Goal: Information Seeking & Learning: Find contact information

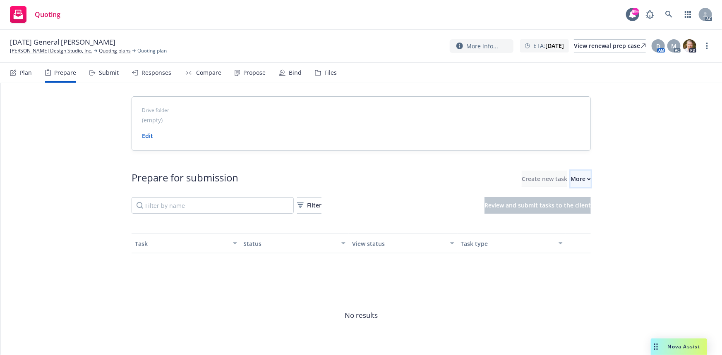
click at [576, 180] on button "More" at bounding box center [581, 179] width 20 height 17
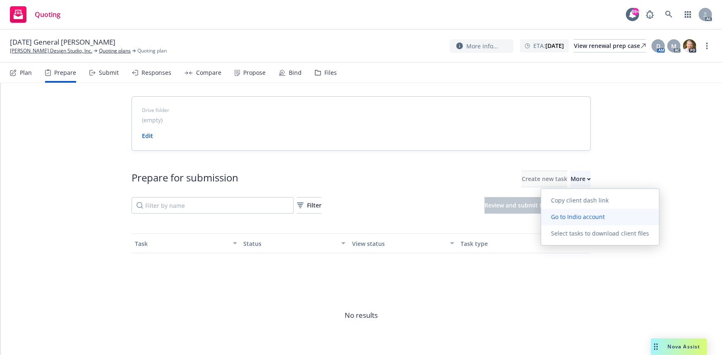
click at [591, 213] on span "Go to Indio account" at bounding box center [578, 217] width 74 height 8
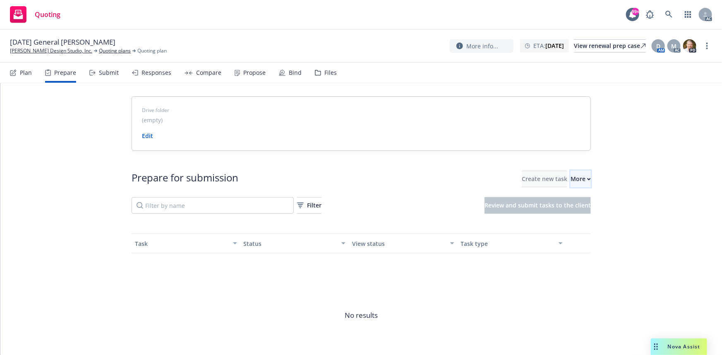
click at [571, 184] on div "More" at bounding box center [581, 179] width 20 height 16
click at [42, 53] on link "Steeno Design Studio, Inc." at bounding box center [51, 50] width 82 height 7
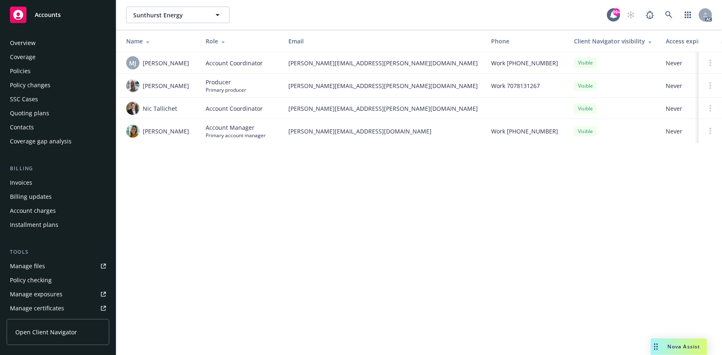
scroll to position [183, 0]
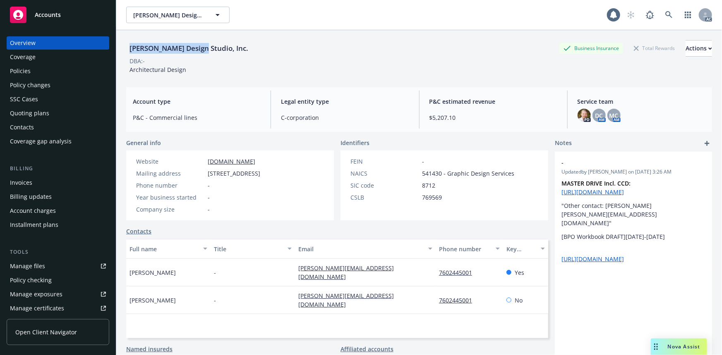
drag, startPoint x: 0, startPoint y: 0, endPoint x: 199, endPoint y: 53, distance: 205.9
click at [199, 53] on div "Steeno Design Studio, Inc." at bounding box center [188, 48] width 125 height 11
drag, startPoint x: 160, startPoint y: 54, endPoint x: 146, endPoint y: 52, distance: 13.8
click at [160, 54] on div "[PERSON_NAME] Design Studio, Inc." at bounding box center [188, 48] width 125 height 17
drag, startPoint x: 130, startPoint y: 50, endPoint x: 175, endPoint y: 50, distance: 45.5
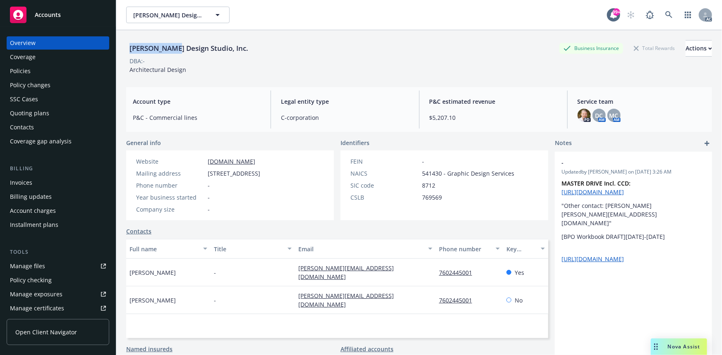
click at [175, 50] on div "[PERSON_NAME] Design Studio, Inc." at bounding box center [188, 48] width 125 height 11
drag, startPoint x: 125, startPoint y: 275, endPoint x: 179, endPoint y: 276, distance: 53.4
click at [180, 277] on div "Steeno Design Studio, Inc. Business Insurance Total Rewards Actions DBA: - Arch…" at bounding box center [419, 207] width 606 height 355
copy span "Sophie Steeno"
drag, startPoint x: 292, startPoint y: 283, endPoint x: 377, endPoint y: 282, distance: 85.7
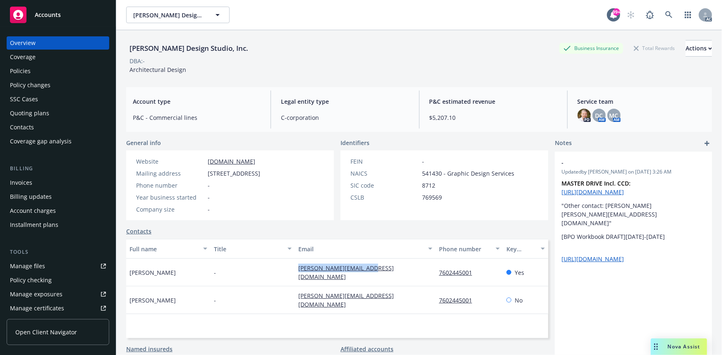
click at [377, 282] on div "Sophie Steeno - sophie@steenodesign.com 7602445001 Yes" at bounding box center [337, 273] width 422 height 28
copy div "[PERSON_NAME][EMAIL_ADDRESS][DOMAIN_NAME]"
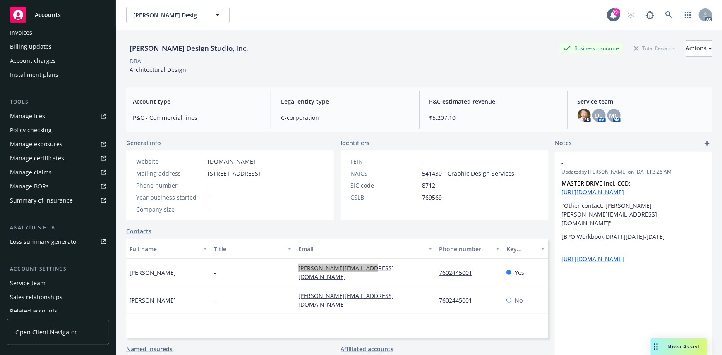
scroll to position [183, 0]
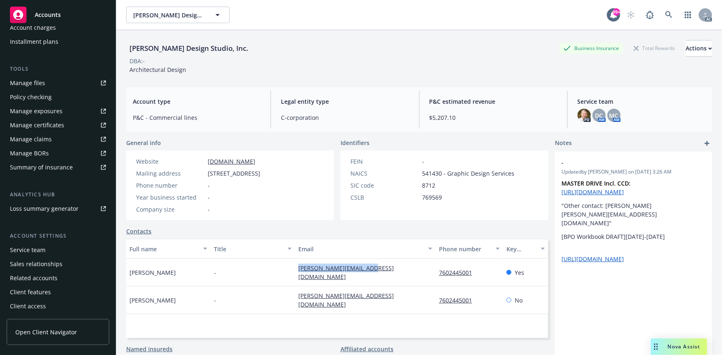
drag, startPoint x: 48, startPoint y: 241, endPoint x: 45, endPoint y: 245, distance: 5.6
click at [48, 241] on div "Account settings Service team Sales relationships Related accounts Client featu…" at bounding box center [58, 272] width 103 height 81
click at [37, 250] on div "Service team" at bounding box center [28, 250] width 36 height 13
click at [38, 250] on div "Service team" at bounding box center [28, 250] width 36 height 13
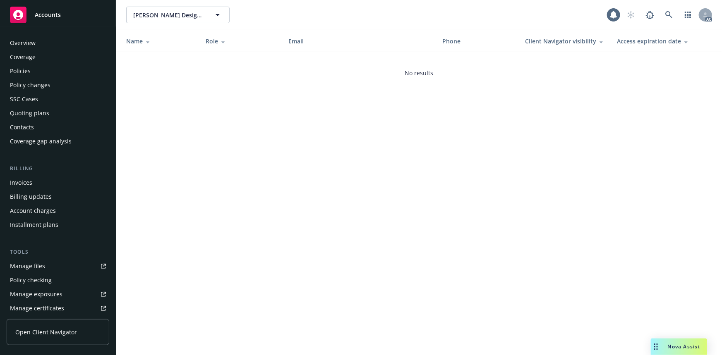
scroll to position [183, 0]
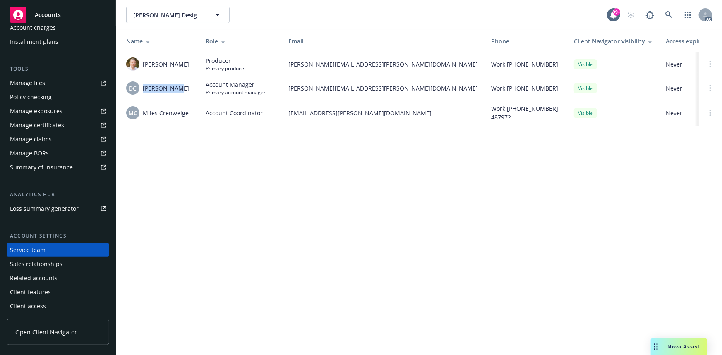
drag, startPoint x: 144, startPoint y: 90, endPoint x: 178, endPoint y: 90, distance: 33.9
click at [178, 90] on span "[PERSON_NAME]" at bounding box center [166, 88] width 46 height 9
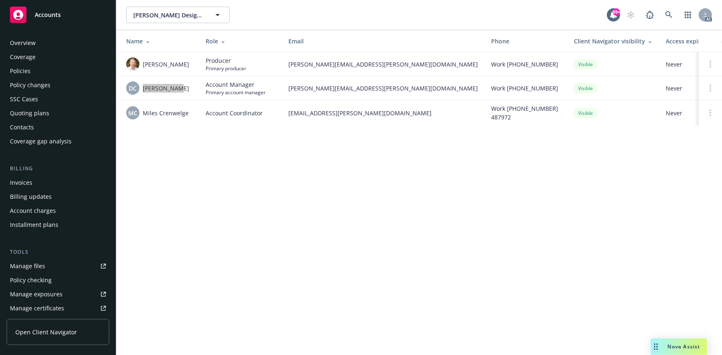
scroll to position [0, 0]
click at [12, 72] on div "Policies" at bounding box center [20, 71] width 21 height 13
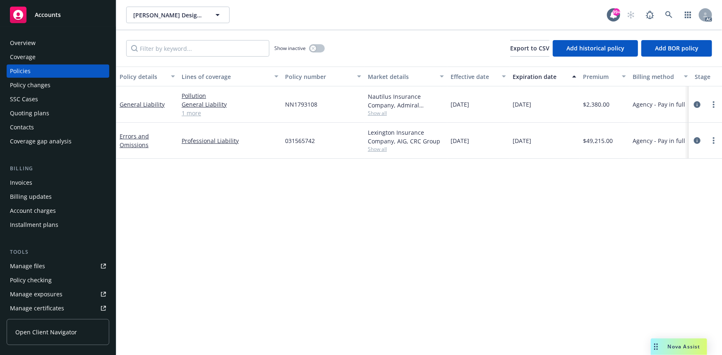
click at [199, 111] on link "1 more" at bounding box center [230, 113] width 97 height 9
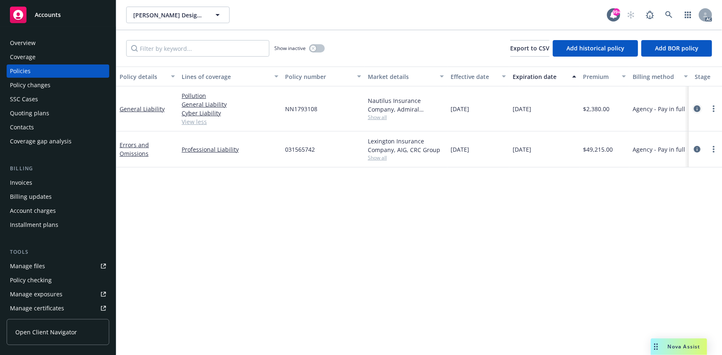
click at [700, 108] on icon "circleInformation" at bounding box center [697, 109] width 7 height 7
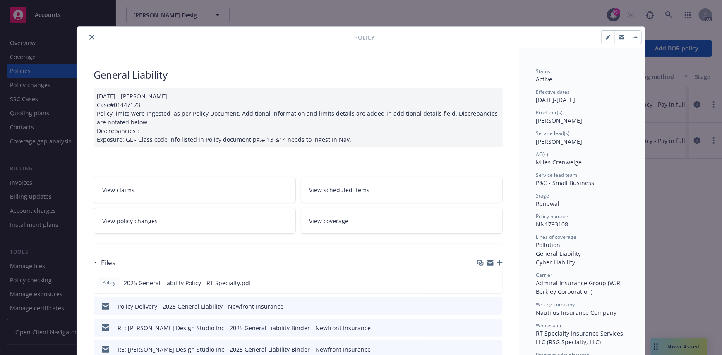
scroll to position [150, 0]
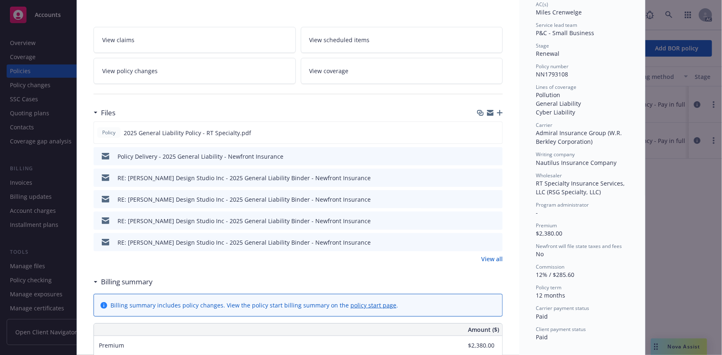
click at [481, 259] on link "View all" at bounding box center [492, 259] width 22 height 9
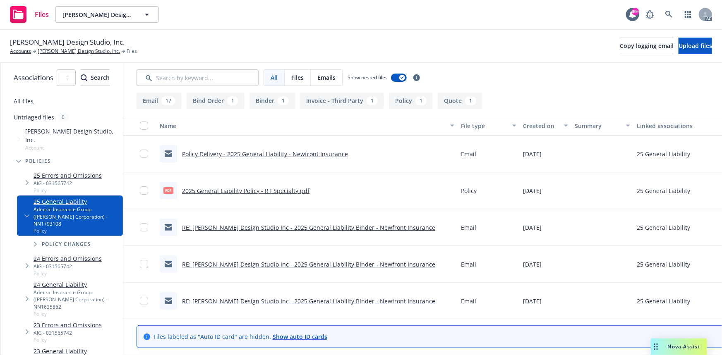
click at [310, 191] on link "2025 General Liability Policy - RT Specialty.pdf" at bounding box center [245, 191] width 127 height 8
click at [21, 104] on link "All files" at bounding box center [24, 101] width 20 height 8
click at [19, 104] on link "All files" at bounding box center [24, 101] width 20 height 8
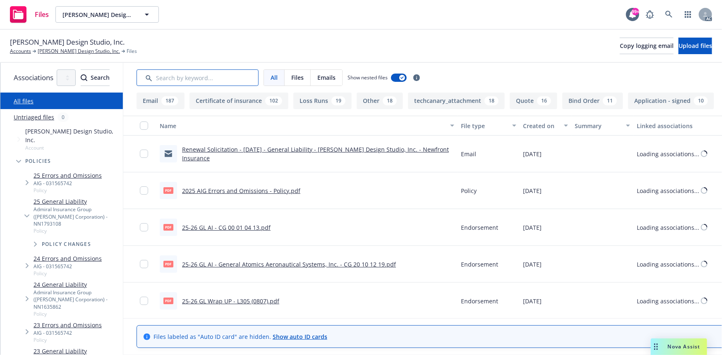
click at [194, 74] on input "Search by keyword..." at bounding box center [198, 78] width 122 height 17
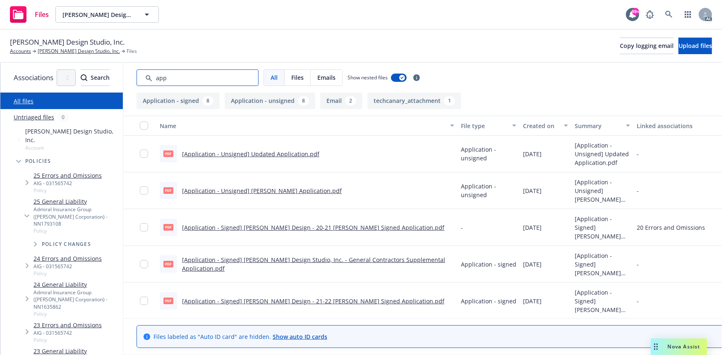
type input "app"
click at [559, 122] on div "Created on" at bounding box center [541, 126] width 36 height 9
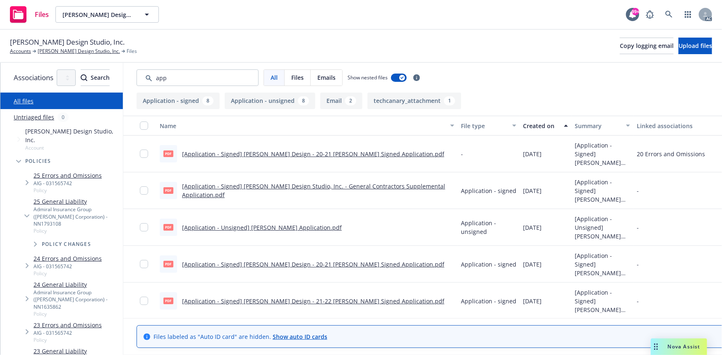
click at [559, 122] on div "Created on" at bounding box center [541, 126] width 36 height 9
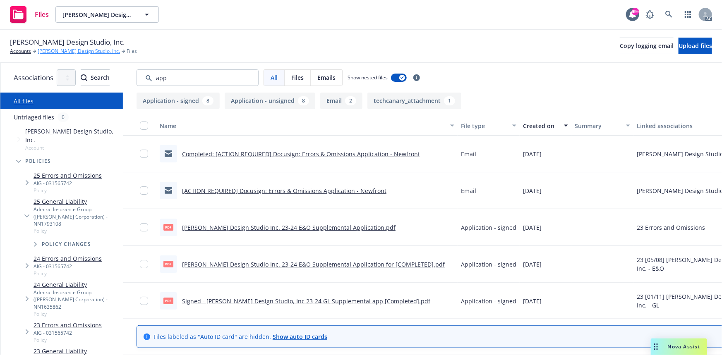
click at [83, 50] on link "[PERSON_NAME] Design Studio, Inc." at bounding box center [79, 51] width 82 height 7
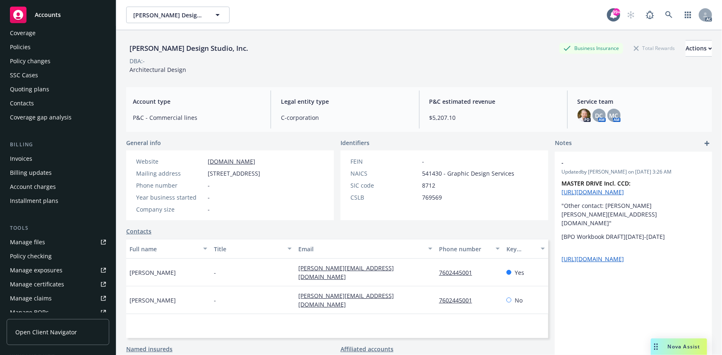
scroll to position [37, 0]
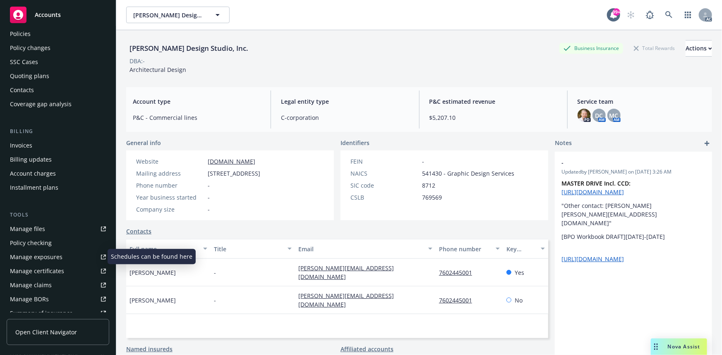
click at [37, 255] on div "Manage exposures" at bounding box center [36, 257] width 53 height 13
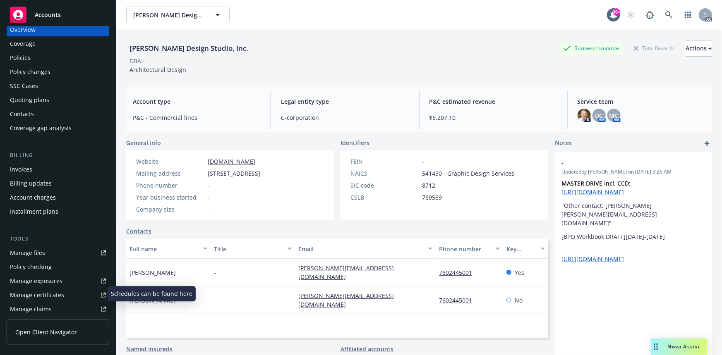
scroll to position [0, 0]
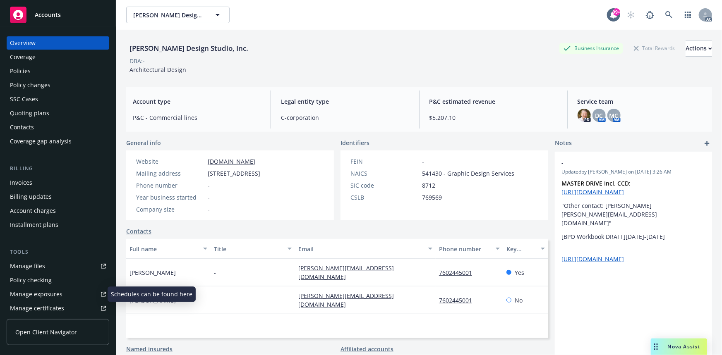
click at [44, 116] on div "Quoting plans" at bounding box center [29, 113] width 39 height 13
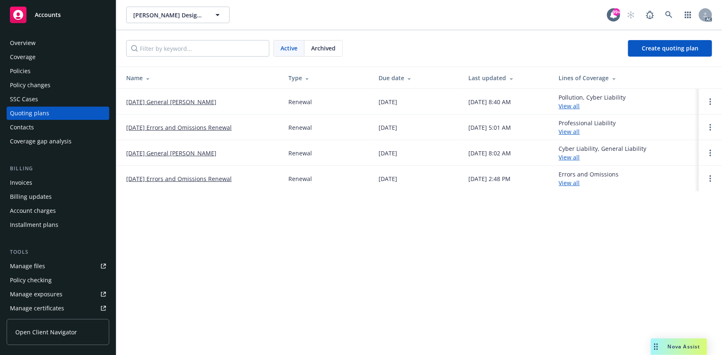
drag, startPoint x: 122, startPoint y: 101, endPoint x: 238, endPoint y: 101, distance: 116.3
click at [239, 101] on td "01/11/26 General Liability Renewal" at bounding box center [199, 102] width 166 height 26
click at [26, 47] on div "Overview" at bounding box center [23, 42] width 26 height 13
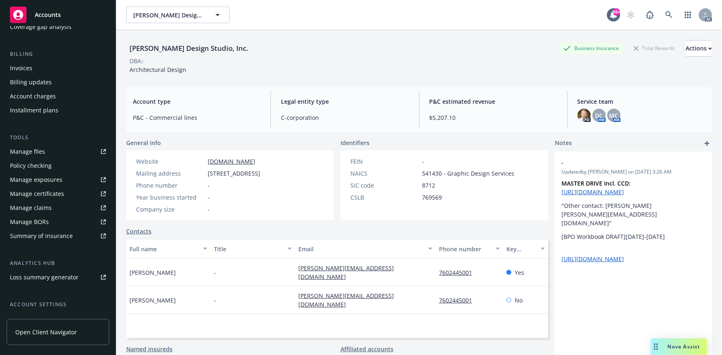
scroll to position [183, 0]
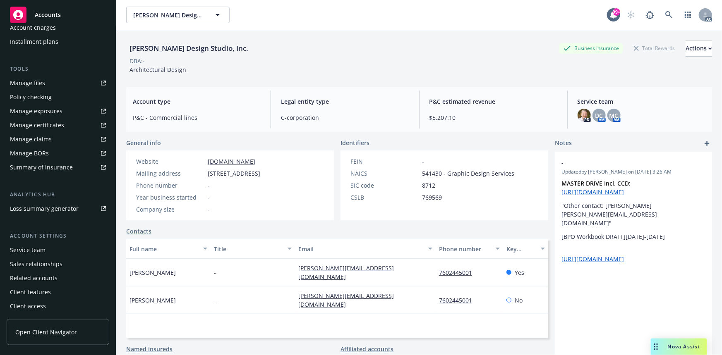
click at [31, 247] on div "Service team" at bounding box center [28, 250] width 36 height 13
click at [32, 247] on div "Service team" at bounding box center [28, 250] width 36 height 13
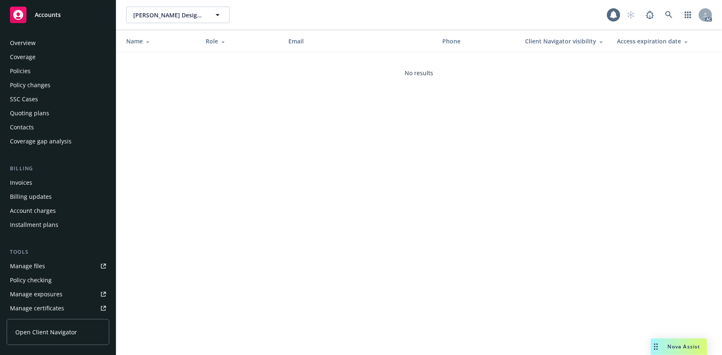
scroll to position [183, 0]
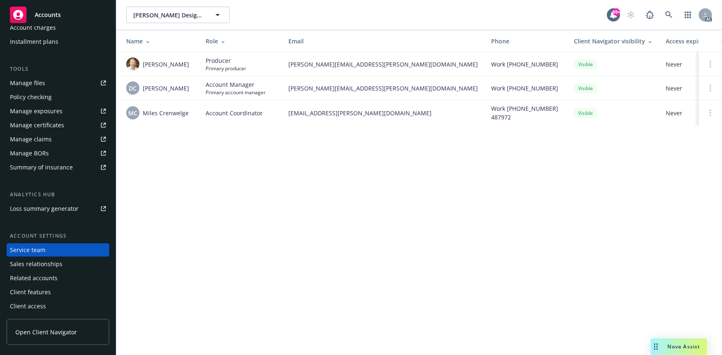
drag, startPoint x: 142, startPoint y: 61, endPoint x: 182, endPoint y: 66, distance: 40.0
click at [182, 66] on div "Adam Gabler" at bounding box center [159, 64] width 66 height 13
copy span "Adam Gabler"
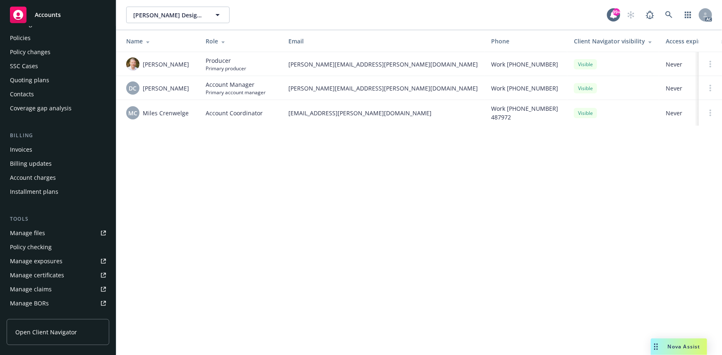
scroll to position [0, 0]
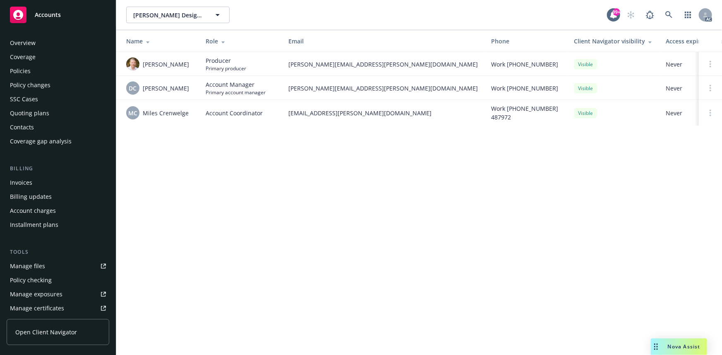
click at [53, 45] on div "Overview" at bounding box center [58, 42] width 96 height 13
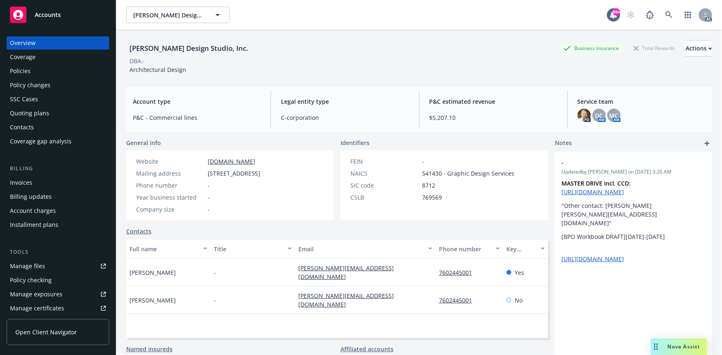
drag, startPoint x: 418, startPoint y: 175, endPoint x: 437, endPoint y: 175, distance: 19.5
click at [437, 175] on div "NAICS 541430 - Graphic Design Services" at bounding box center [432, 173] width 170 height 9
click at [82, 67] on div "Policies" at bounding box center [58, 71] width 96 height 13
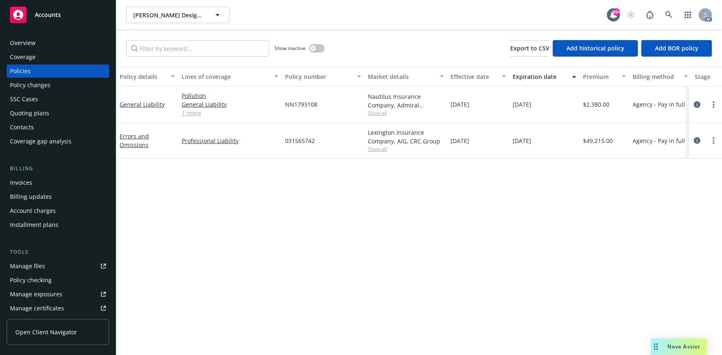
drag, startPoint x: 453, startPoint y: 105, endPoint x: 484, endPoint y: 105, distance: 31.5
click at [484, 105] on div "01/11/2025" at bounding box center [478, 104] width 62 height 36
copy span "1/11/2025"
drag, startPoint x: 587, startPoint y: 104, endPoint x: 616, endPoint y: 108, distance: 29.3
click at [616, 108] on div "$2,380.00" at bounding box center [605, 104] width 50 height 36
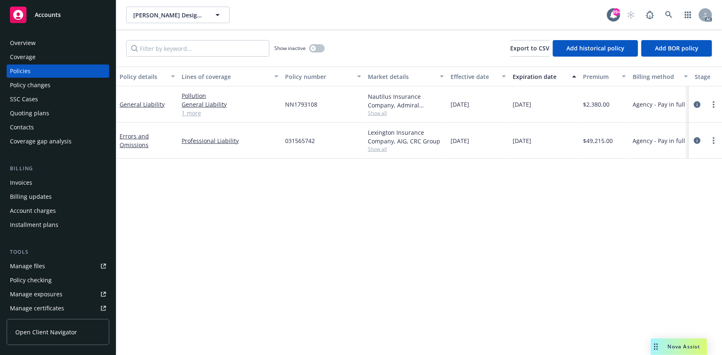
copy span "2,380.00"
drag, startPoint x: 285, startPoint y: 103, endPoint x: 317, endPoint y: 108, distance: 32.6
click at [317, 108] on div "NN1793108" at bounding box center [323, 104] width 83 height 36
copy span "NN1793108"
click at [382, 113] on span "Show all" at bounding box center [406, 113] width 76 height 7
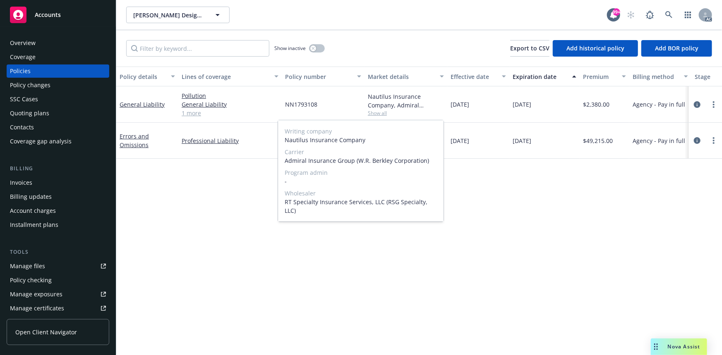
drag, startPoint x: 282, startPoint y: 161, endPoint x: 432, endPoint y: 163, distance: 150.6
click at [432, 163] on div "Writing company Nautilus Insurance Company Carrier Admiral Insurance Group (W.R…" at bounding box center [361, 170] width 166 height 101
copy span "Admiral Insurance Group (W.R. Berkley Corporation)"
click at [499, 204] on div "Policy details Lines of coverage Policy number Market details Effective date Ex…" at bounding box center [419, 211] width 606 height 289
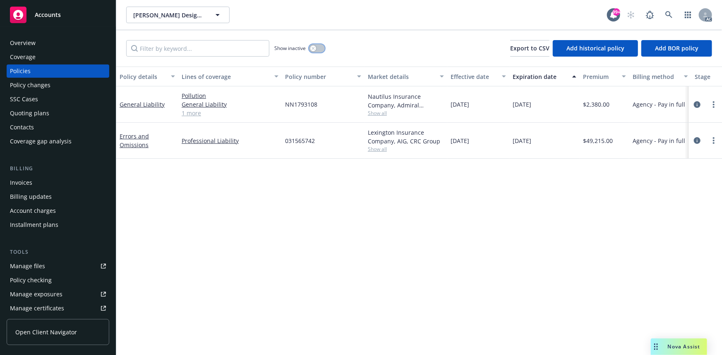
click at [312, 46] on div "button" at bounding box center [313, 49] width 6 height 6
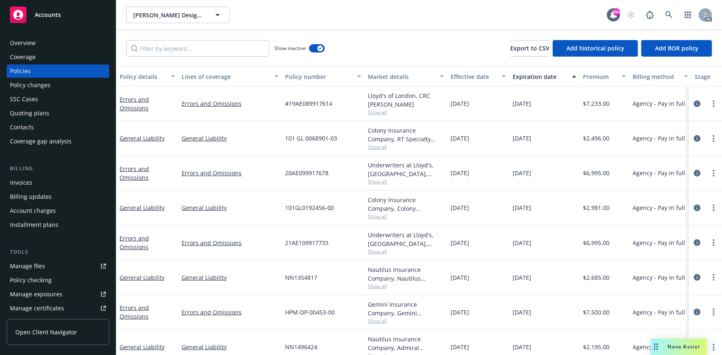
drag, startPoint x: 130, startPoint y: 139, endPoint x: 148, endPoint y: 145, distance: 18.8
click at [148, 145] on div "Accounts Overview Coverage Policies Policy changes SSC Cases Quoting plans Cont…" at bounding box center [361, 177] width 722 height 355
click at [147, 149] on div "General Liability" at bounding box center [147, 138] width 62 height 35
drag, startPoint x: 170, startPoint y: 137, endPoint x: 128, endPoint y: 137, distance: 41.4
click at [128, 137] on div "General Liability" at bounding box center [147, 138] width 55 height 9
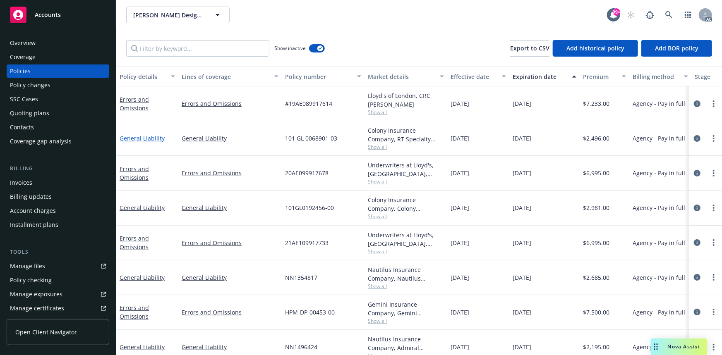
copy link "neral Liability"
click at [182, 48] on input "Filter by keyword..." at bounding box center [197, 48] width 143 height 17
paste input "neral Liability"
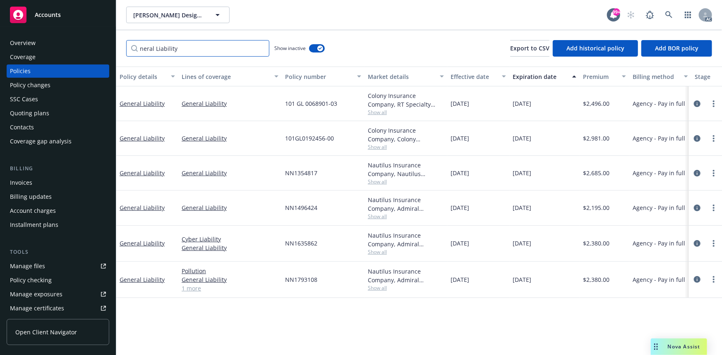
type input "neral Liability"
drag, startPoint x: 588, startPoint y: 242, endPoint x: 611, endPoint y: 242, distance: 23.6
click at [611, 242] on div "$2,380.00" at bounding box center [605, 244] width 50 height 36
copy span "2,380.00"
drag, startPoint x: 283, startPoint y: 244, endPoint x: 324, endPoint y: 248, distance: 41.6
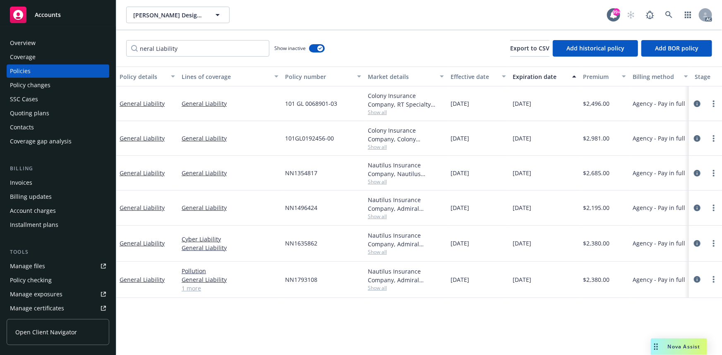
click at [324, 248] on div "NN1635862" at bounding box center [323, 244] width 83 height 36
copy span "NN1635862"
click at [381, 254] on span "Show all" at bounding box center [406, 252] width 76 height 7
drag, startPoint x: 280, startPoint y: 205, endPoint x: 328, endPoint y: 211, distance: 48.8
click at [328, 211] on div "General Liability General Liability NN1496424 Nautilus Insurance Company, Admir…" at bounding box center [515, 208] width 799 height 35
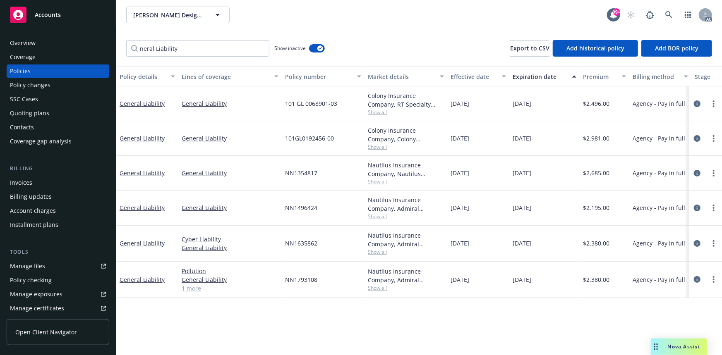
copy div "NN1496424"
drag, startPoint x: 586, startPoint y: 209, endPoint x: 610, endPoint y: 209, distance: 24.4
click at [610, 209] on div "$2,195.00" at bounding box center [605, 208] width 50 height 35
copy span "2,195.00"
click at [598, 224] on div "$2,195.00" at bounding box center [605, 208] width 50 height 35
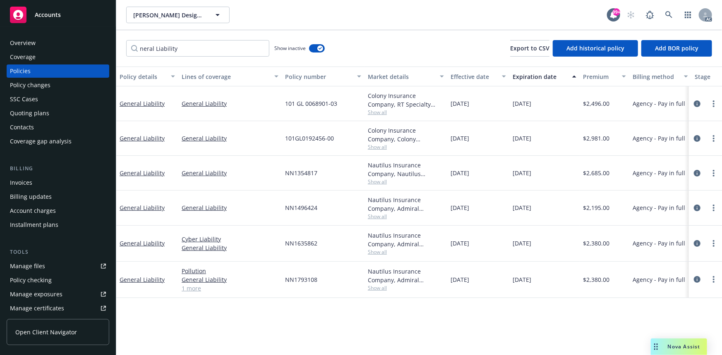
drag, startPoint x: 587, startPoint y: 208, endPoint x: 617, endPoint y: 210, distance: 30.7
click at [617, 210] on div "$2,195.00" at bounding box center [605, 208] width 50 height 35
click at [382, 213] on span "Show all" at bounding box center [406, 216] width 76 height 7
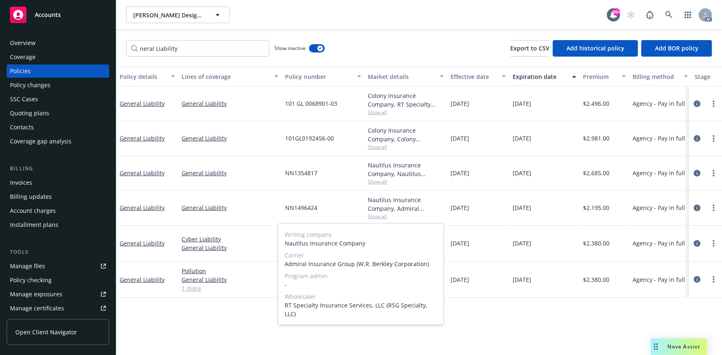
drag, startPoint x: 284, startPoint y: 265, endPoint x: 434, endPoint y: 264, distance: 150.2
click at [434, 264] on div "Writing company Nautilus Insurance Company Carrier Admiral Insurance Group (W.R…" at bounding box center [361, 274] width 166 height 101
click at [49, 43] on div "Overview" at bounding box center [58, 42] width 96 height 13
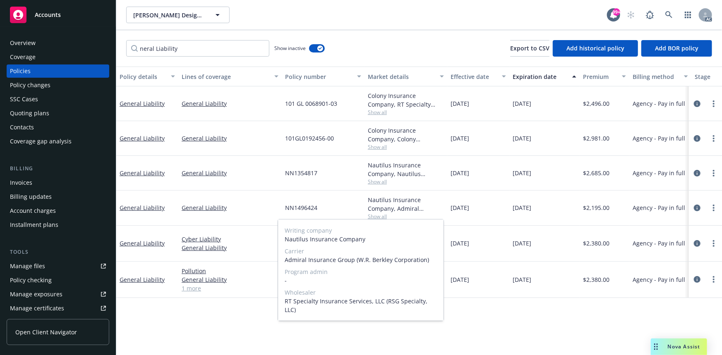
click at [49, 43] on div "Overview" at bounding box center [58, 42] width 96 height 13
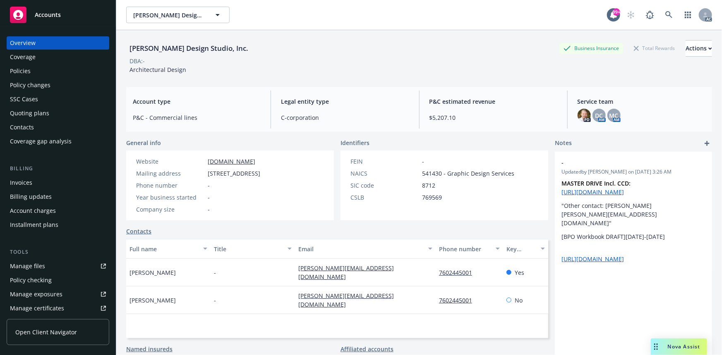
drag, startPoint x: 432, startPoint y: 277, endPoint x: 476, endPoint y: 280, distance: 43.9
click at [476, 280] on div "7602445001" at bounding box center [469, 273] width 67 height 28
click at [41, 72] on div "Policies" at bounding box center [58, 71] width 96 height 13
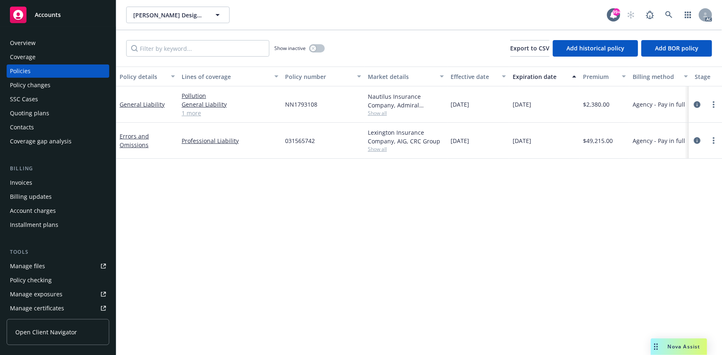
drag, startPoint x: 449, startPoint y: 105, endPoint x: 549, endPoint y: 106, distance: 99.7
click at [549, 106] on div "General Liability Pollution General Liability Cyber Liability 1 more NN1793108 …" at bounding box center [515, 104] width 799 height 36
click at [289, 101] on span "NN1793108" at bounding box center [301, 104] width 32 height 9
drag, startPoint x: 284, startPoint y: 104, endPoint x: 327, endPoint y: 106, distance: 42.7
click at [327, 106] on div "NN1793108" at bounding box center [323, 104] width 83 height 36
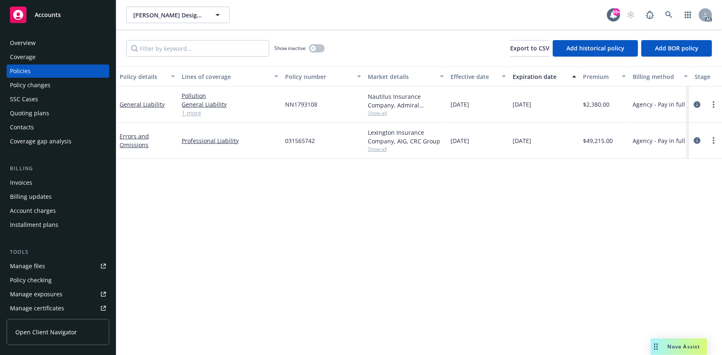
drag, startPoint x: 586, startPoint y: 104, endPoint x: 610, endPoint y: 101, distance: 25.0
click at [610, 101] on div "$2,380.00" at bounding box center [605, 104] width 50 height 36
click at [24, 44] on div "Overview" at bounding box center [23, 42] width 26 height 13
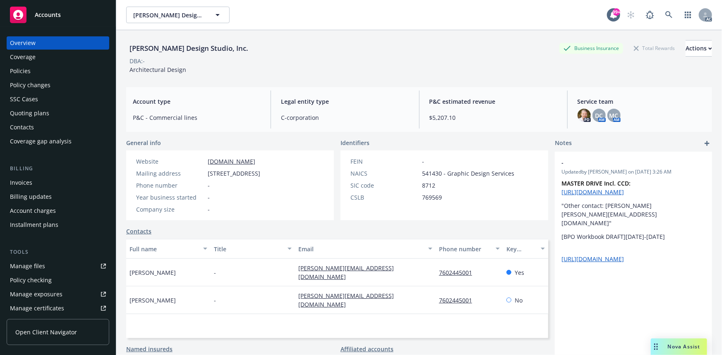
drag, startPoint x: 422, startPoint y: 176, endPoint x: 437, endPoint y: 176, distance: 14.9
click at [437, 176] on span "541430 - Graphic Design Services" at bounding box center [468, 173] width 92 height 9
click at [393, 199] on div "CSLB" at bounding box center [384, 197] width 68 height 9
click at [25, 70] on div "Policies" at bounding box center [20, 71] width 21 height 13
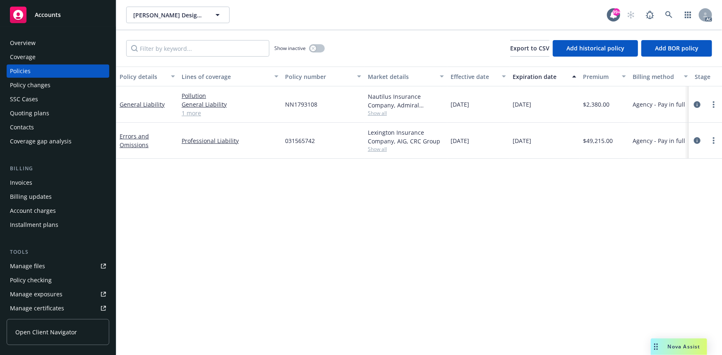
drag, startPoint x: 452, startPoint y: 104, endPoint x: 551, endPoint y: 103, distance: 98.5
click at [551, 103] on div "General Liability Pollution General Liability Cyber Liability 1 more NN1793108 …" at bounding box center [515, 104] width 799 height 36
click at [551, 103] on div "01/11/2026" at bounding box center [544, 104] width 70 height 36
drag, startPoint x: 587, startPoint y: 105, endPoint x: 603, endPoint y: 103, distance: 16.2
click at [603, 103] on span "$2,380.00" at bounding box center [596, 104] width 26 height 9
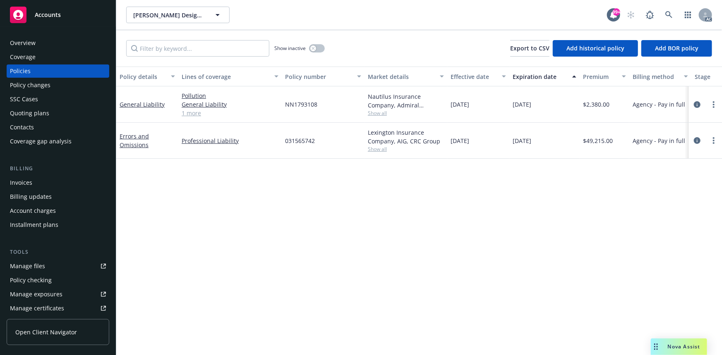
drag, startPoint x: 283, startPoint y: 105, endPoint x: 312, endPoint y: 102, distance: 29.1
click at [312, 102] on div "NN1793108" at bounding box center [323, 104] width 83 height 36
click at [318, 101] on div "NN1793108" at bounding box center [323, 104] width 83 height 36
drag, startPoint x: 173, startPoint y: 106, endPoint x: 120, endPoint y: 102, distance: 52.3
click at [120, 102] on div "General Liability" at bounding box center [147, 104] width 55 height 9
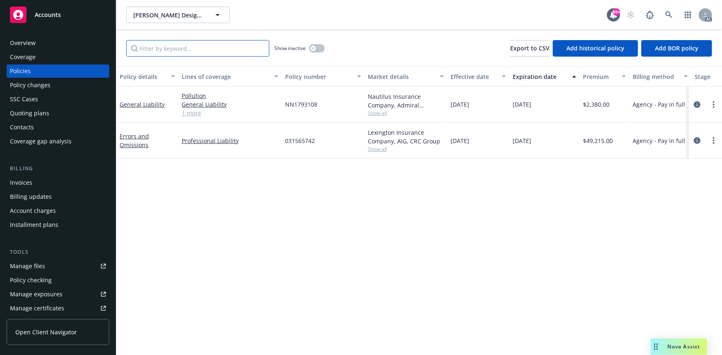
click at [182, 51] on input "Filter by keyword..." at bounding box center [197, 48] width 143 height 17
paste input "General Liability"
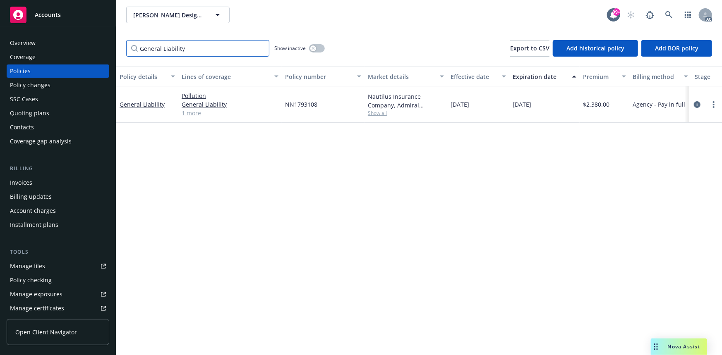
type input "General Liability"
click at [317, 47] on button "button" at bounding box center [317, 48] width 16 height 8
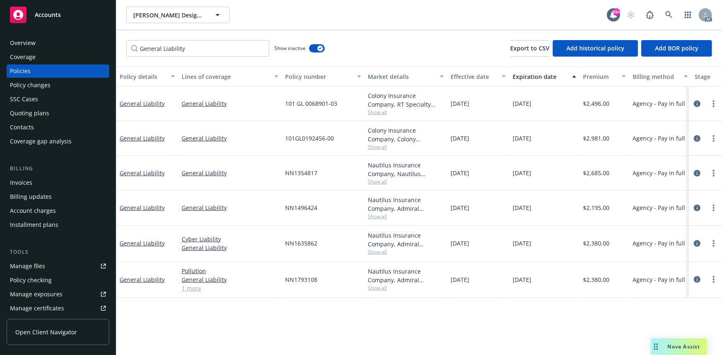
drag, startPoint x: 442, startPoint y: 240, endPoint x: 516, endPoint y: 245, distance: 74.2
click at [516, 245] on div "General Liability Cyber Liability General Liability NN1635862 Nautilus Insuranc…" at bounding box center [515, 244] width 799 height 36
click at [436, 252] on span "Show all" at bounding box center [406, 252] width 76 height 7
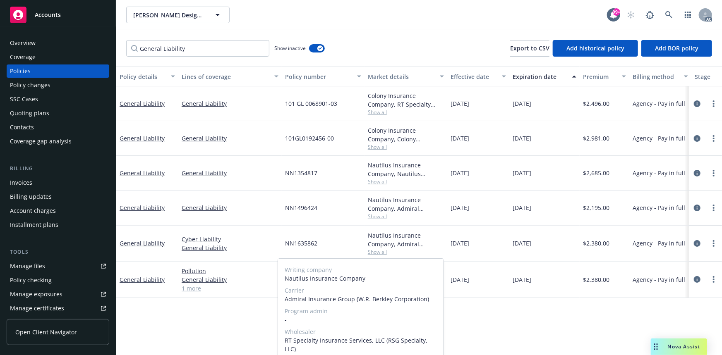
click at [384, 249] on span "Show all" at bounding box center [406, 252] width 76 height 7
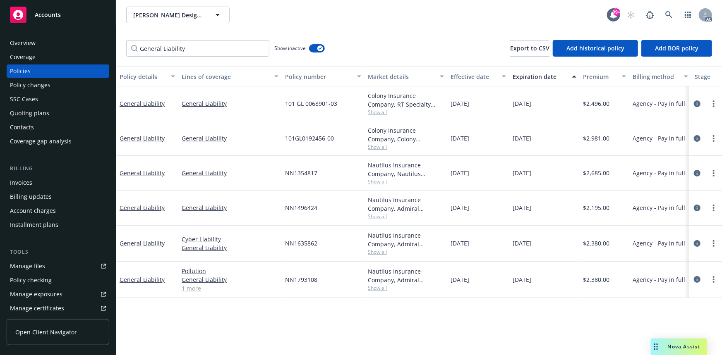
click at [380, 250] on span "Show all" at bounding box center [406, 252] width 76 height 7
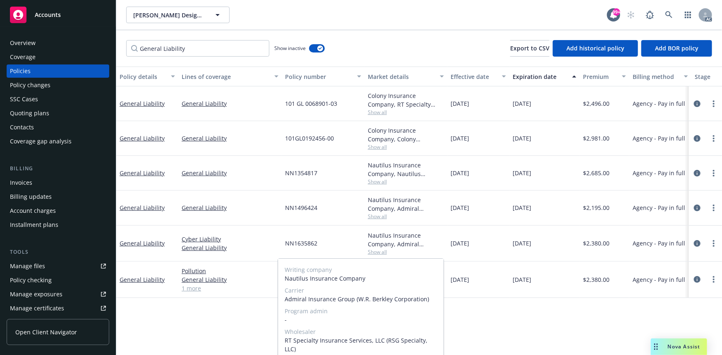
click at [341, 228] on div "NN1635862" at bounding box center [323, 244] width 83 height 36
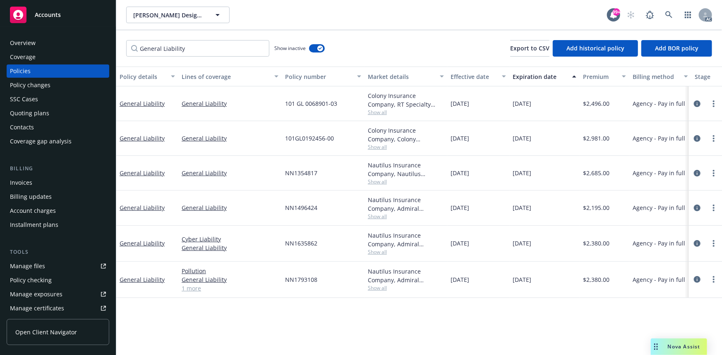
drag, startPoint x: 442, startPoint y: 209, endPoint x: 554, endPoint y: 209, distance: 112.6
click at [554, 209] on div "General Liability General Liability NN1496424 Nautilus Insurance Company, Admir…" at bounding box center [515, 208] width 799 height 35
drag, startPoint x: 285, startPoint y: 204, endPoint x: 334, endPoint y: 211, distance: 50.0
click at [286, 204] on span "NN1496424" at bounding box center [301, 208] width 32 height 9
click at [367, 212] on div "Nautilus Insurance Company, Admiral Insurance Group (W.R. Berkley Corporation),…" at bounding box center [406, 208] width 83 height 35
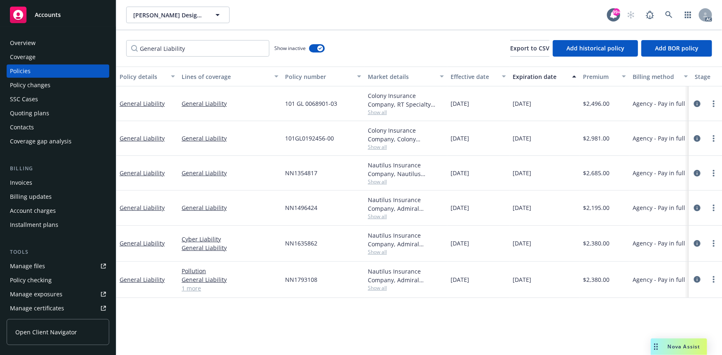
click at [370, 214] on span "Show all" at bounding box center [406, 216] width 76 height 7
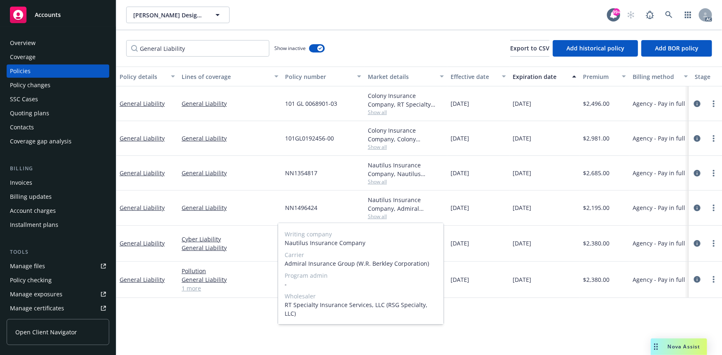
click at [353, 204] on div "NN1496424" at bounding box center [323, 208] width 83 height 35
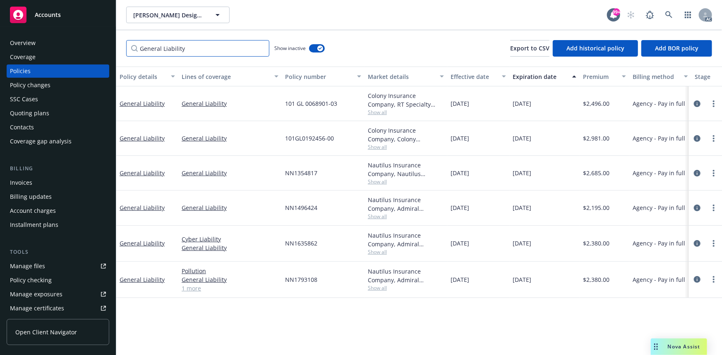
drag, startPoint x: 243, startPoint y: 56, endPoint x: 121, endPoint y: 49, distance: 122.3
click at [121, 49] on div "General Liability Show inactive Export to CSV Add historical policy Add BOR pol…" at bounding box center [419, 48] width 606 height 36
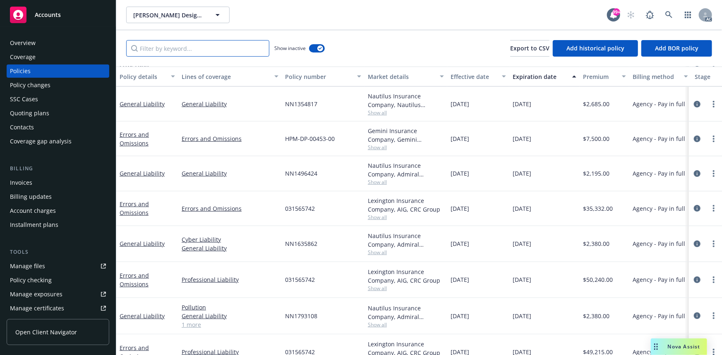
scroll to position [187, 0]
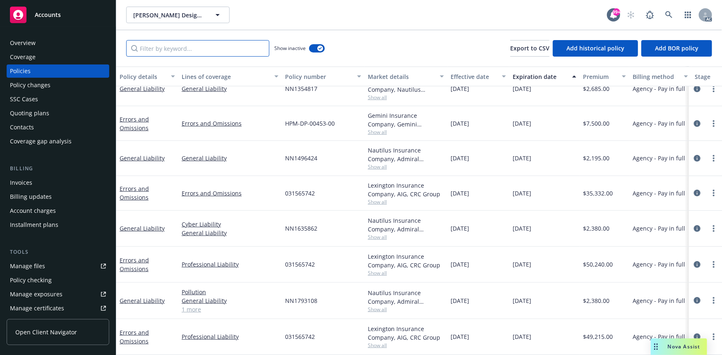
click at [185, 43] on input "Filter by keyword..." at bounding box center [197, 48] width 143 height 17
click at [382, 299] on div "Nautilus Insurance Company, Admiral Insurance Group (W.R. Berkley Corporation),…" at bounding box center [406, 297] width 76 height 17
click at [380, 306] on span "Show all" at bounding box center [406, 309] width 76 height 7
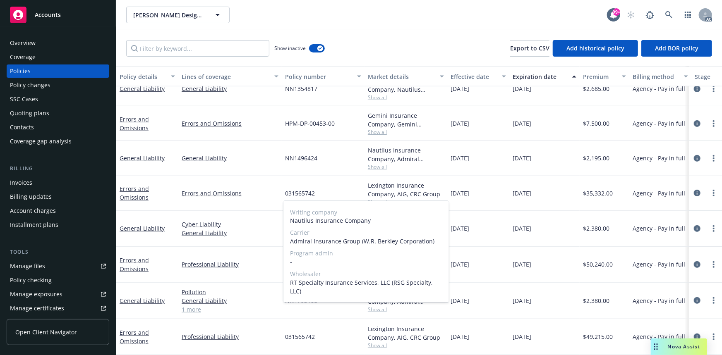
drag, startPoint x: 290, startPoint y: 250, endPoint x: 357, endPoint y: 250, distance: 66.6
click at [357, 246] on span "Admiral Insurance Group (W.R. Berkley Corporation)" at bounding box center [366, 242] width 152 height 9
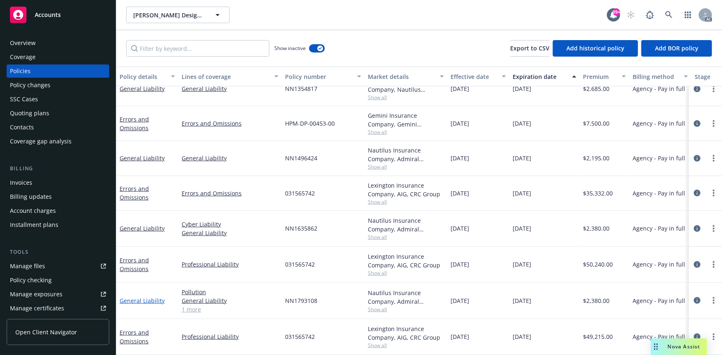
drag, startPoint x: 119, startPoint y: 286, endPoint x: 138, endPoint y: 296, distance: 21.8
click at [138, 296] on div "General Liability" at bounding box center [147, 301] width 62 height 36
click at [204, 42] on input "Filter by keyword..." at bounding box center [197, 48] width 143 height 17
paste input "Genera"
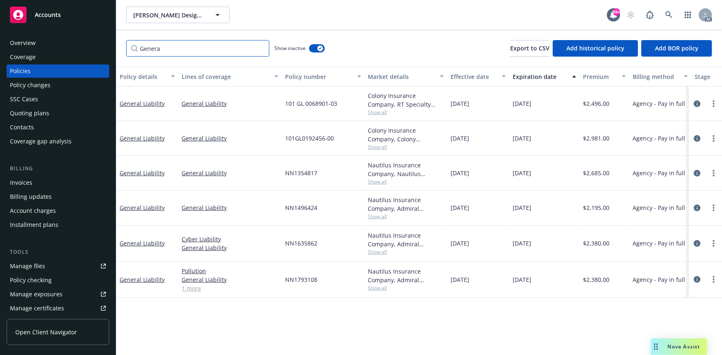
scroll to position [0, 0]
type input "Genera"
click at [384, 289] on span "Show all" at bounding box center [406, 288] width 76 height 7
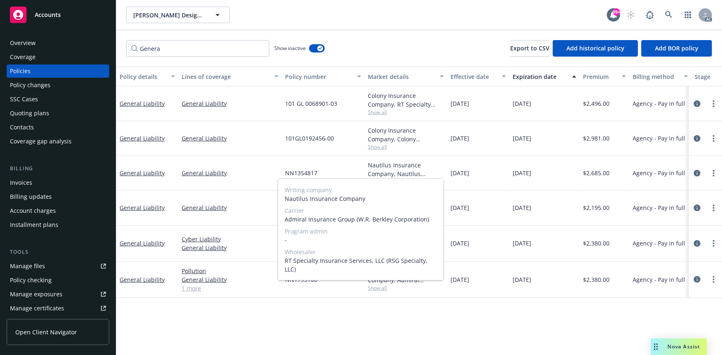
click at [333, 321] on div "Policy details Lines of coverage Policy number Market details Effective date Ex…" at bounding box center [419, 211] width 606 height 289
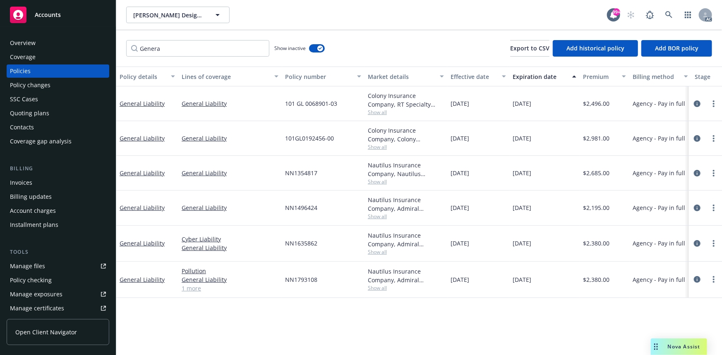
click at [382, 254] on span "Show all" at bounding box center [406, 252] width 76 height 7
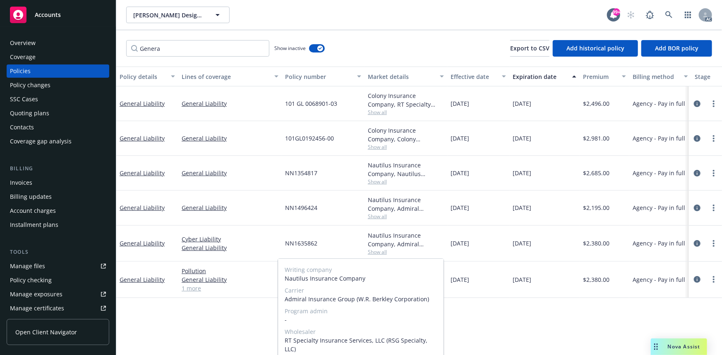
click at [269, 313] on div "Policy details Lines of coverage Policy number Market details Effective date Ex…" at bounding box center [419, 211] width 606 height 289
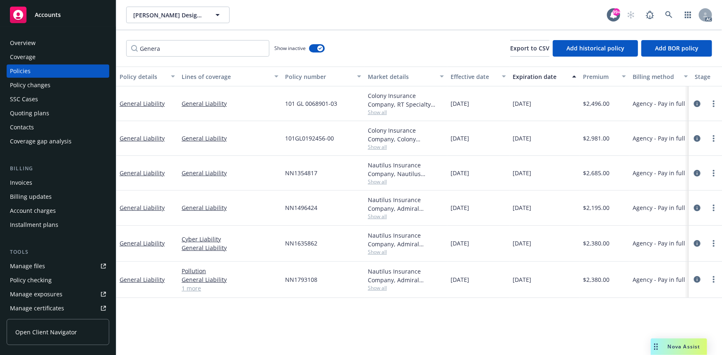
click at [374, 212] on div "Nautilus Insurance Company, Admiral Insurance Group (W.R. Berkley Corporation),…" at bounding box center [406, 204] width 76 height 17
click at [372, 218] on span "Show all" at bounding box center [406, 216] width 76 height 7
click at [427, 210] on div "Nautilus Insurance Company, Admiral Insurance Group (W.R. Berkley Corporation),…" at bounding box center [406, 204] width 76 height 17
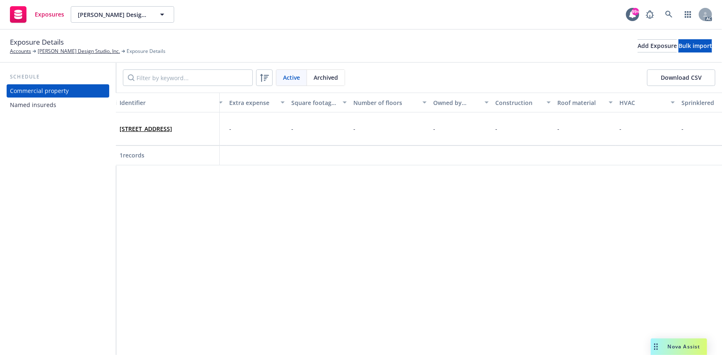
scroll to position [0, 1959]
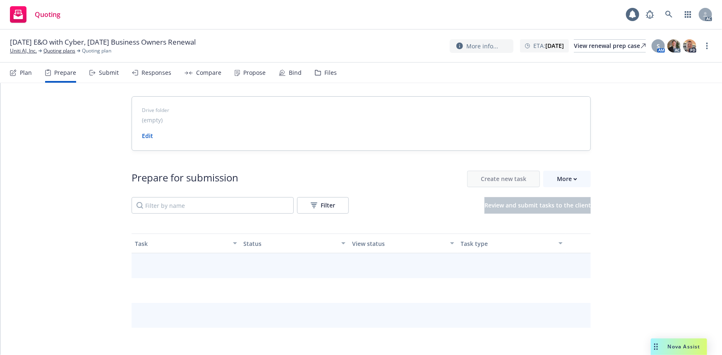
click at [66, 71] on div "Prepare" at bounding box center [65, 73] width 22 height 7
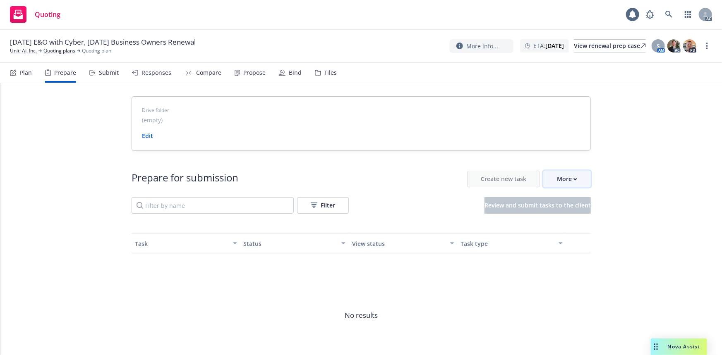
click at [575, 178] on button "More" at bounding box center [567, 179] width 48 height 17
drag, startPoint x: 7, startPoint y: 50, endPoint x: 26, endPoint y: 51, distance: 19.1
click at [26, 51] on div "01/10/26 E&O with Cyber, 01/14/26 Business Owners Renewal Uniti AI, Inc. Quotin…" at bounding box center [361, 46] width 722 height 33
copy link "Uniti AI"
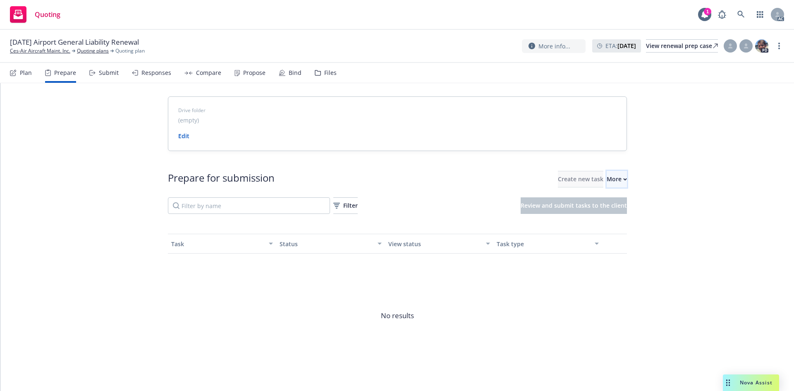
click at [607, 177] on div "More" at bounding box center [617, 179] width 20 height 16
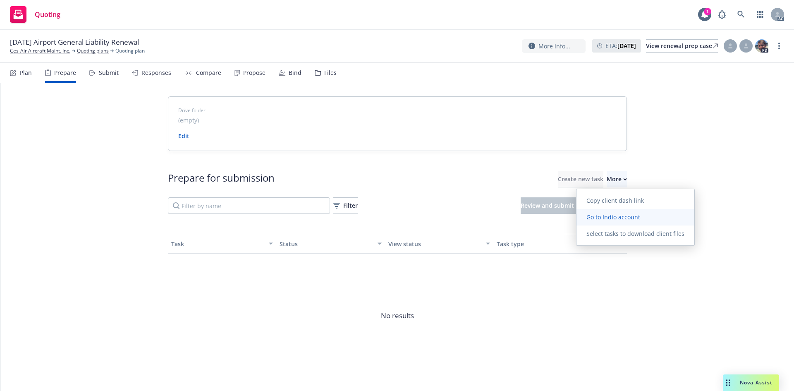
click at [622, 214] on span "Go to Indio account" at bounding box center [614, 217] width 74 height 8
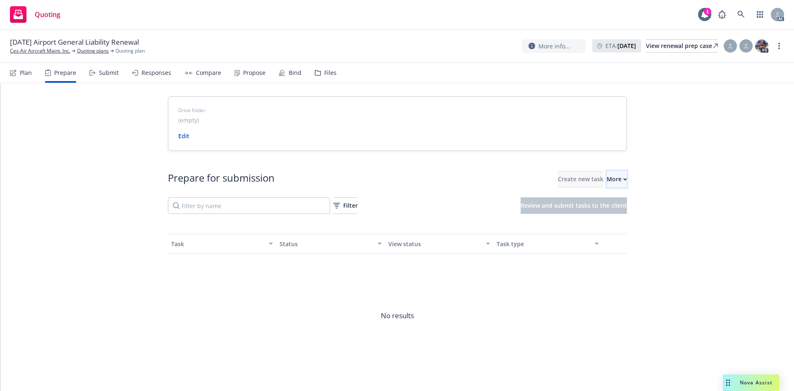
click at [621, 184] on button "More" at bounding box center [617, 179] width 20 height 17
click at [32, 54] on link "Ces-Air Aircraft Maint. Inc." at bounding box center [40, 50] width 60 height 7
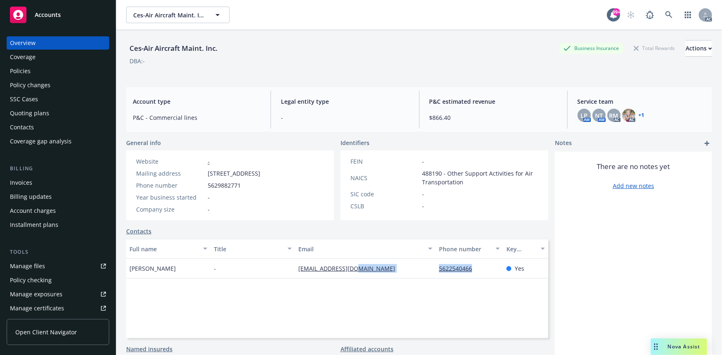
drag, startPoint x: 430, startPoint y: 276, endPoint x: 481, endPoint y: 280, distance: 51.4
click at [481, 279] on div "[PERSON_NAME] - [EMAIL_ADDRESS][DOMAIN_NAME] 5622540466 Yes" at bounding box center [337, 269] width 422 height 20
copy div "5622540466"
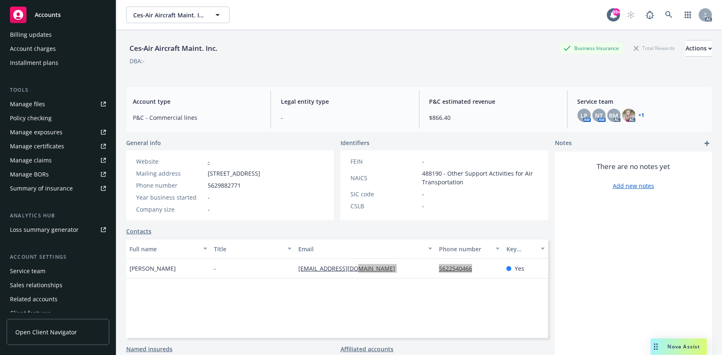
scroll to position [183, 0]
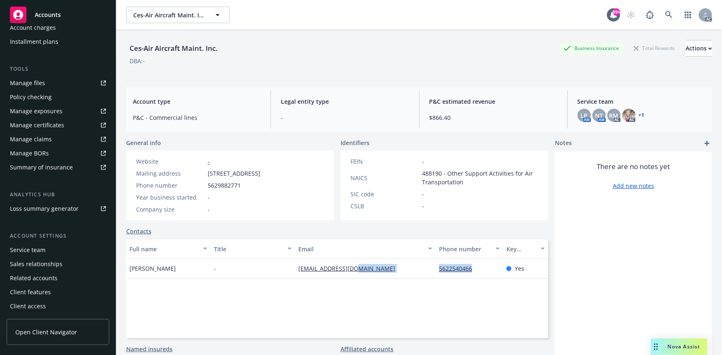
click at [33, 254] on div "Service team" at bounding box center [28, 250] width 36 height 13
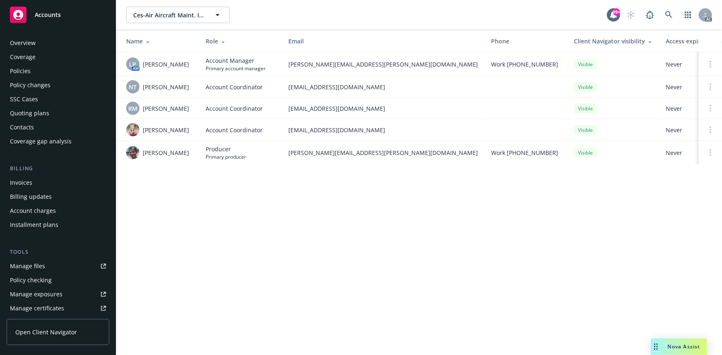
click at [33, 44] on div "Overview" at bounding box center [23, 42] width 26 height 13
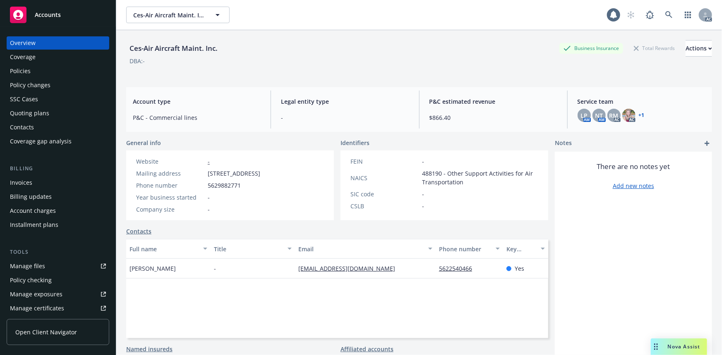
click at [30, 70] on div "Policies" at bounding box center [58, 71] width 96 height 13
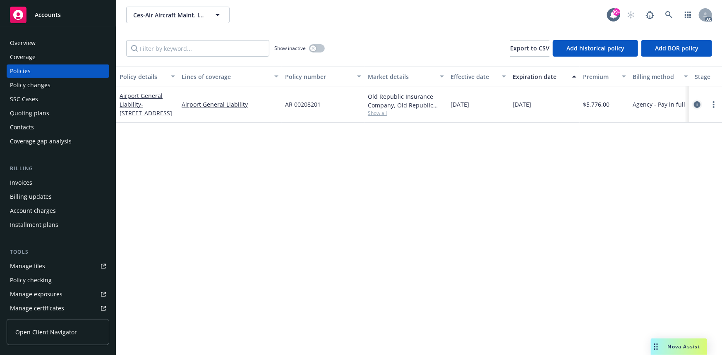
click at [697, 102] on icon "circleInformation" at bounding box center [697, 104] width 7 height 7
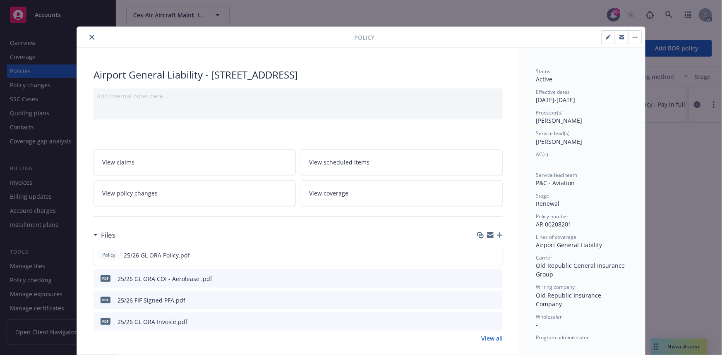
scroll to position [113, 0]
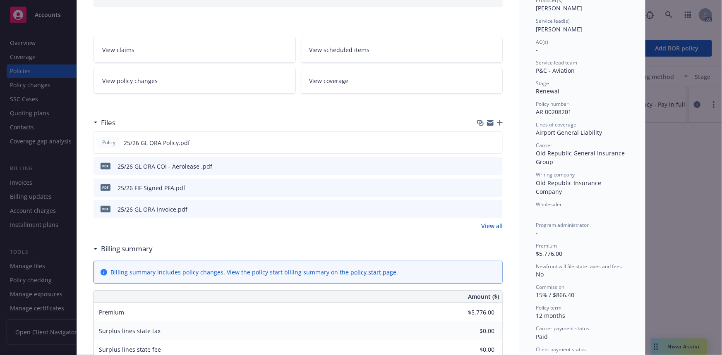
click at [497, 228] on link "View all" at bounding box center [492, 226] width 22 height 9
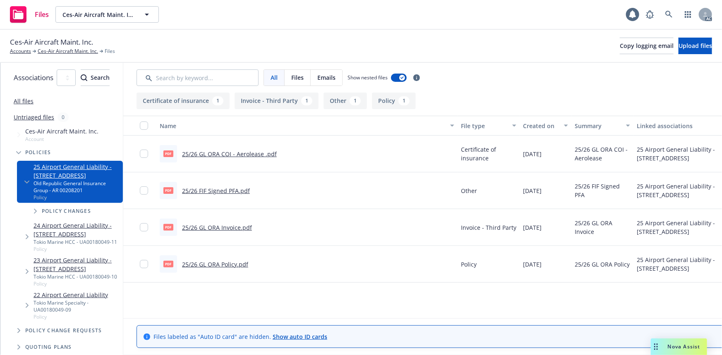
click at [235, 262] on link "25/26 GL ORA Policy.pdf" at bounding box center [215, 265] width 66 height 8
click at [82, 53] on link "Ces-Air Aircraft Maint. Inc." at bounding box center [68, 51] width 60 height 7
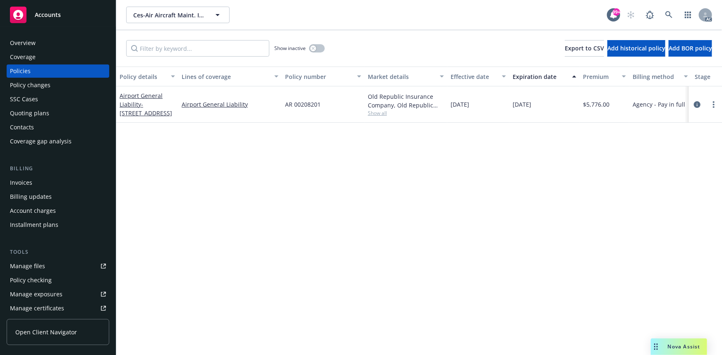
drag, startPoint x: 187, startPoint y: 105, endPoint x: 509, endPoint y: 103, distance: 321.1
click at [509, 103] on div "Airport General Liability - 3333 E. Spring Street, #24 Airport General Liabilit…" at bounding box center [515, 104] width 799 height 36
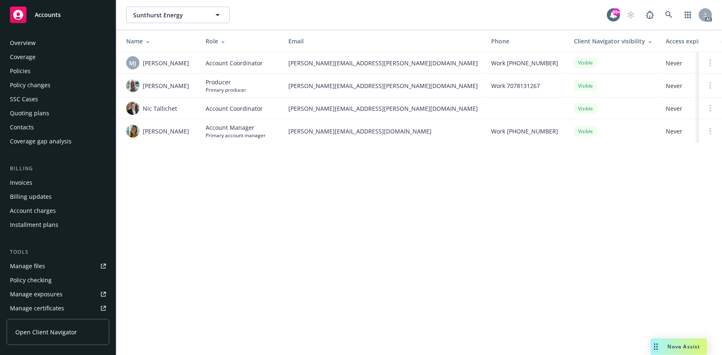
scroll to position [183, 0]
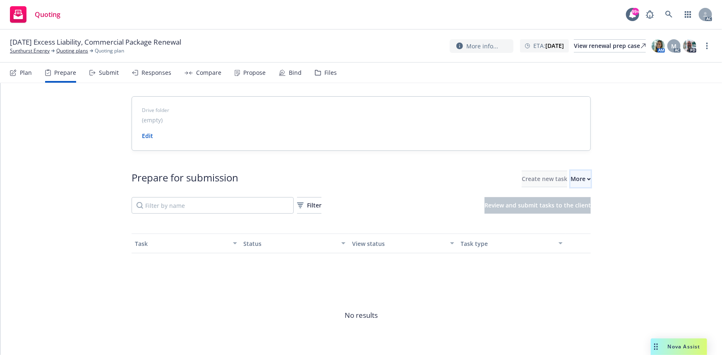
click at [571, 174] on button "More" at bounding box center [581, 179] width 20 height 17
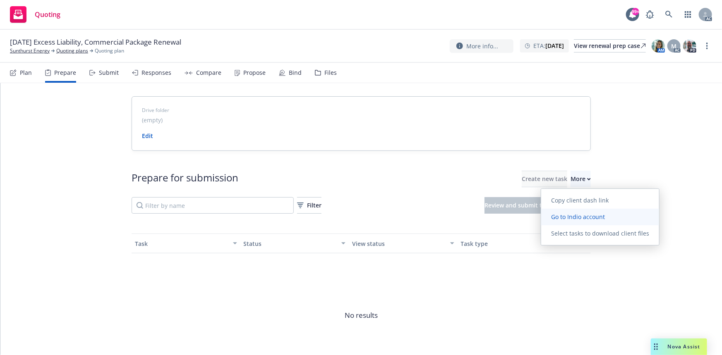
click at [571, 212] on link "Go to Indio account" at bounding box center [600, 217] width 118 height 17
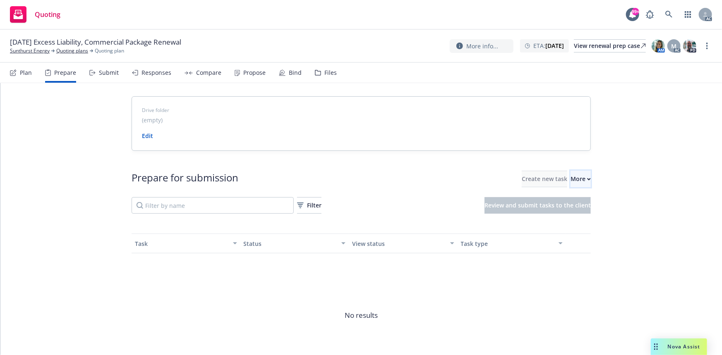
click at [578, 175] on button "More" at bounding box center [581, 179] width 20 height 17
click at [25, 48] on link "Sunthurst Energy" at bounding box center [30, 50] width 40 height 7
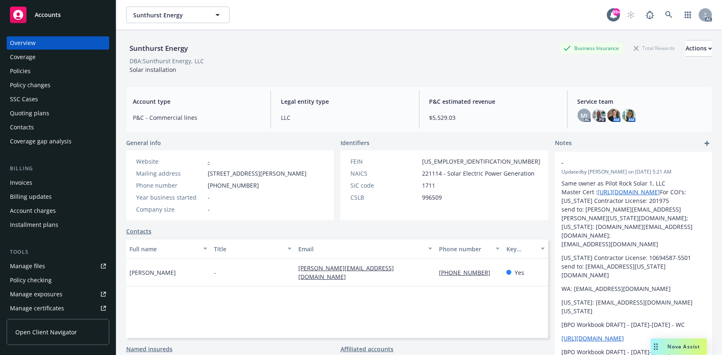
click at [60, 73] on div "Policies" at bounding box center [58, 71] width 96 height 13
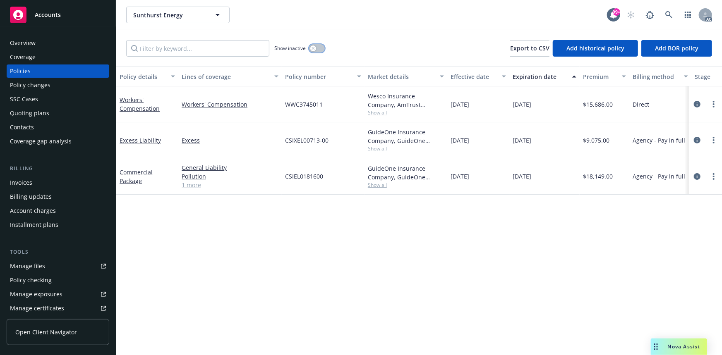
click at [314, 49] on icon "button" at bounding box center [313, 48] width 3 height 3
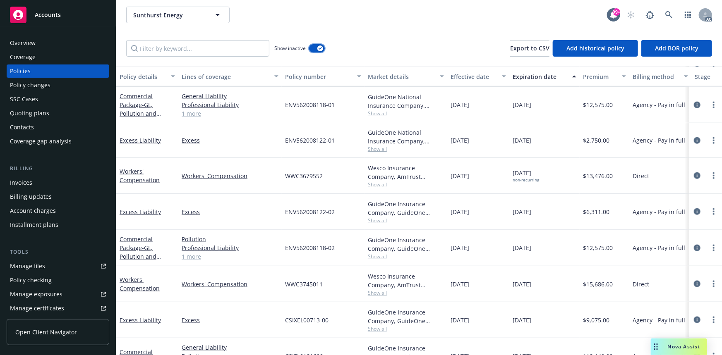
scroll to position [522, 0]
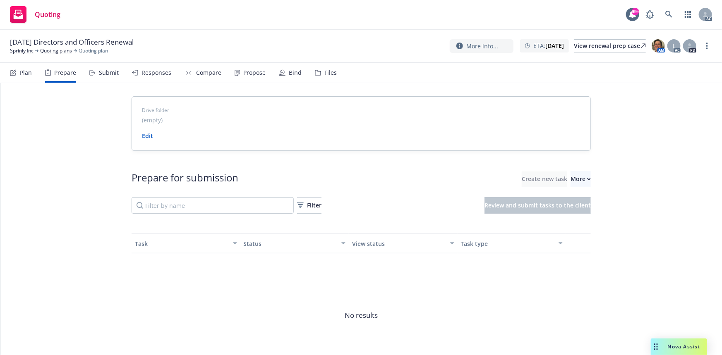
click at [596, 189] on div "Drive folder (empty) Edit Prepare for submission Create new task More Filter Re…" at bounding box center [361, 247] width 722 height 328
click at [571, 182] on div "More" at bounding box center [581, 179] width 20 height 16
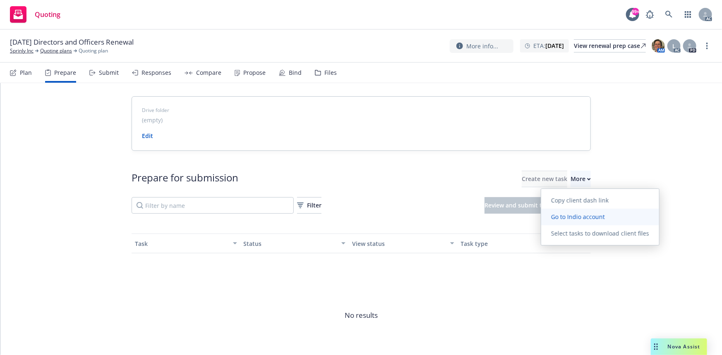
click at [576, 219] on span "Go to Indio account" at bounding box center [578, 217] width 74 height 8
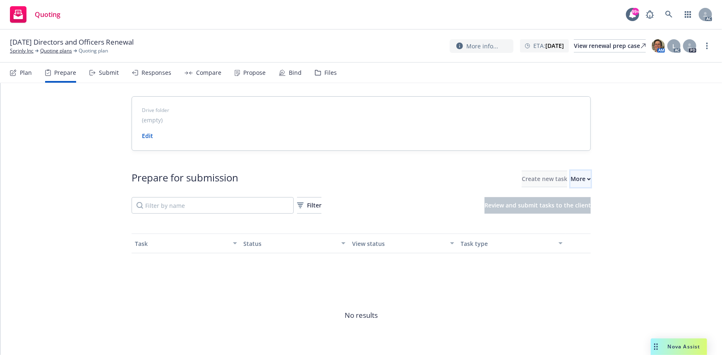
click at [575, 178] on button "More" at bounding box center [581, 179] width 20 height 17
click at [17, 53] on link "Sprinly Inc" at bounding box center [22, 50] width 24 height 7
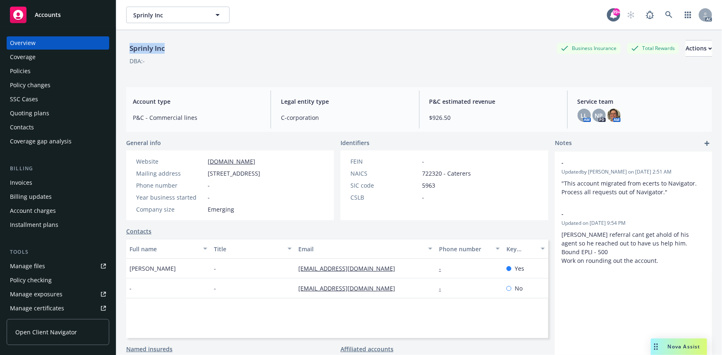
click at [310, 40] on div "Sprinly Inc Business Insurance Total Rewards Actions" at bounding box center [419, 48] width 586 height 17
drag, startPoint x: 127, startPoint y: 46, endPoint x: 151, endPoint y: 51, distance: 24.4
click at [151, 51] on div "Sprinly Inc" at bounding box center [147, 48] width 42 height 11
copy div "Sprinly"
drag, startPoint x: 132, startPoint y: 275, endPoint x: 158, endPoint y: 278, distance: 25.9
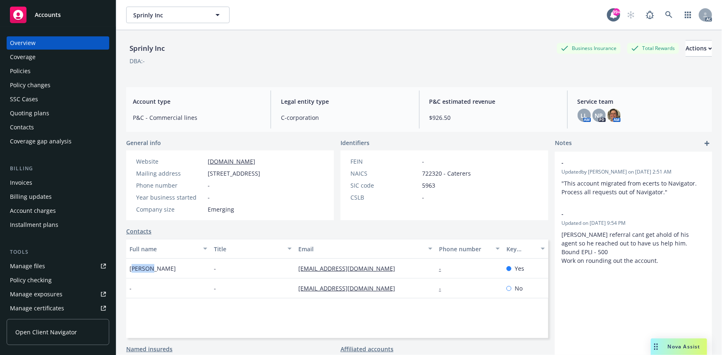
click at [158, 278] on div "Ray Lui" at bounding box center [168, 269] width 84 height 20
drag, startPoint x: 134, startPoint y: 278, endPoint x: 155, endPoint y: 277, distance: 21.1
click at [156, 278] on div "Ray Lui" at bounding box center [168, 269] width 84 height 20
copy span "Ray Lui"
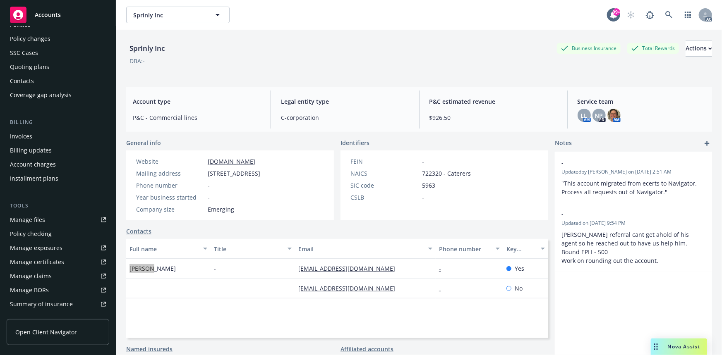
scroll to position [183, 0]
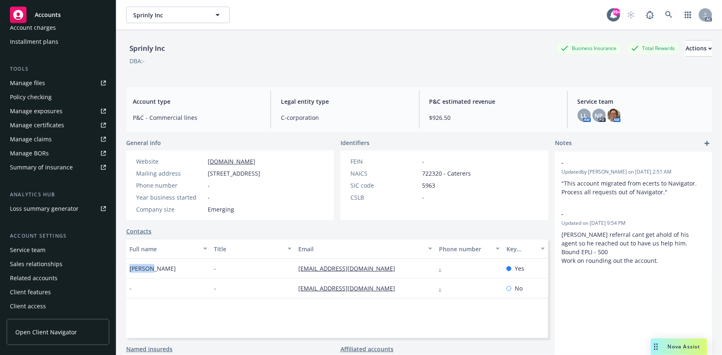
click at [62, 246] on div "Service team" at bounding box center [58, 250] width 96 height 13
click at [63, 246] on div "Service team" at bounding box center [58, 250] width 96 height 13
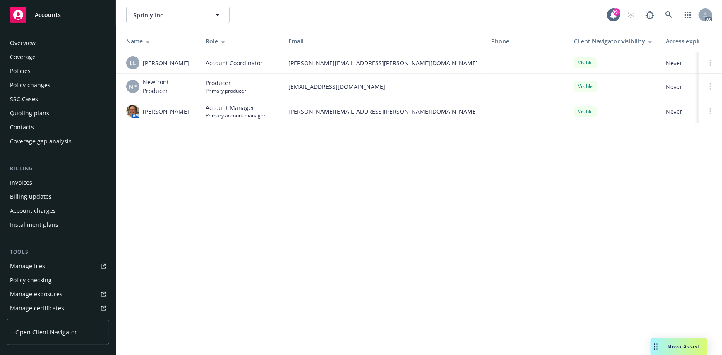
click at [31, 45] on div "Overview" at bounding box center [23, 42] width 26 height 13
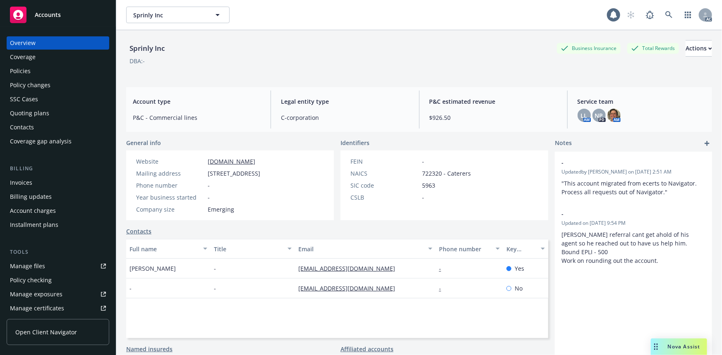
click at [54, 80] on div "Policy changes" at bounding box center [58, 85] width 96 height 13
click at [48, 69] on div "Policies" at bounding box center [58, 71] width 96 height 13
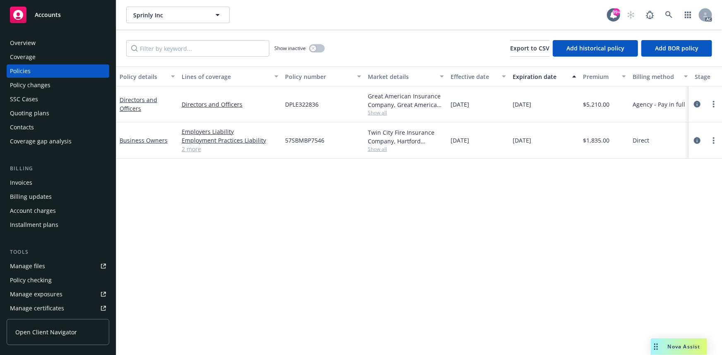
click at [187, 149] on link "2 more" at bounding box center [230, 149] width 97 height 9
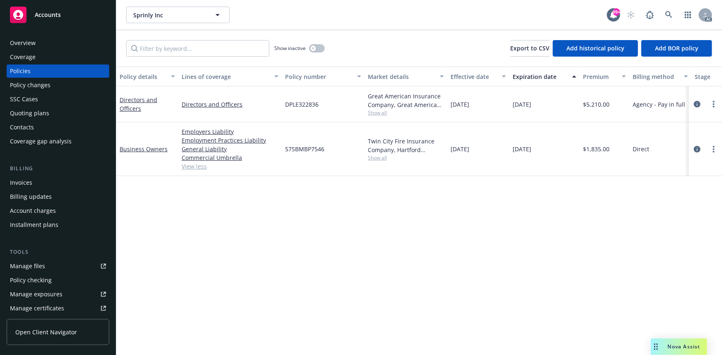
click at [318, 42] on div "Show inactive" at bounding box center [299, 48] width 50 height 17
click at [317, 46] on button "button" at bounding box center [317, 48] width 16 height 8
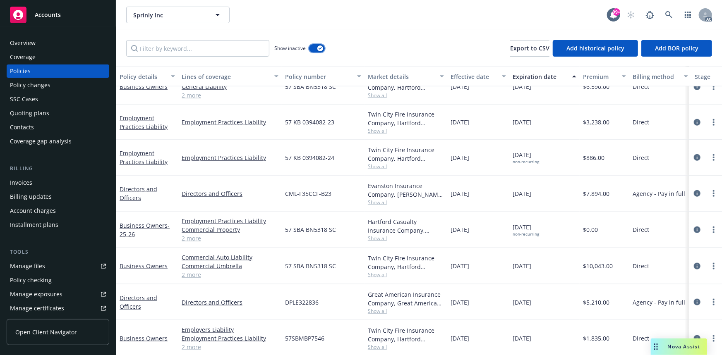
scroll to position [390, 0]
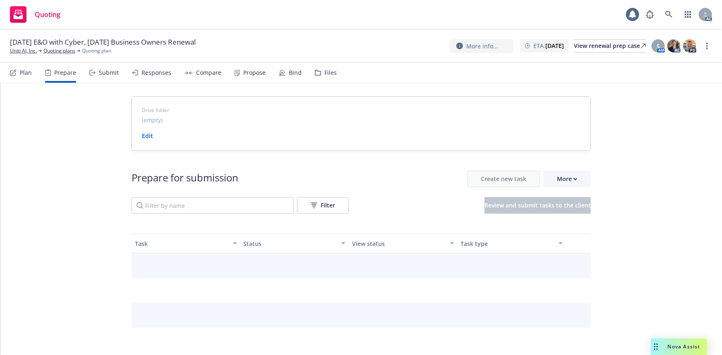
click at [59, 70] on div "Prepare" at bounding box center [65, 73] width 22 height 7
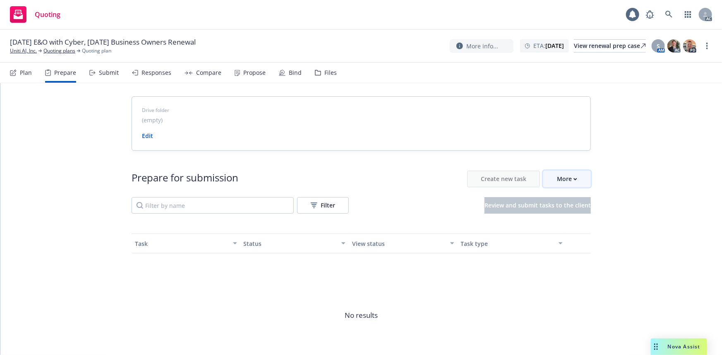
click at [583, 173] on button "More" at bounding box center [567, 179] width 48 height 17
drag, startPoint x: 6, startPoint y: 51, endPoint x: 27, endPoint y: 55, distance: 21.2
click at [27, 55] on div "[DATE] E&O with Cyber, [DATE] Business Owners Renewal Uniti AI, Inc. Quoting pl…" at bounding box center [361, 46] width 722 height 33
copy link "Uniti AI"
click at [564, 180] on div "More" at bounding box center [567, 179] width 20 height 16
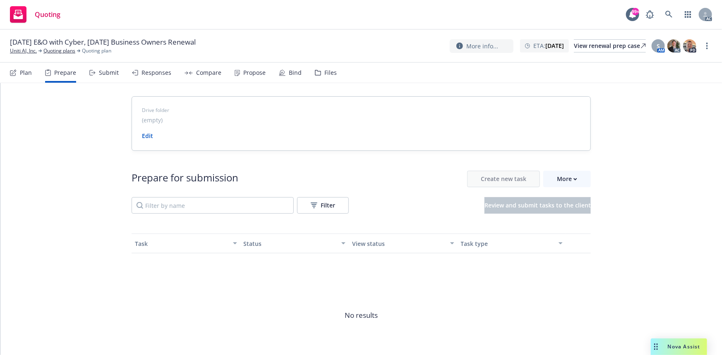
click at [21, 45] on span "[DATE] E&O with Cyber, [DATE] Business Owners Renewal" at bounding box center [103, 42] width 186 height 10
click at [20, 53] on link "Uniti AI, Inc." at bounding box center [23, 50] width 27 height 7
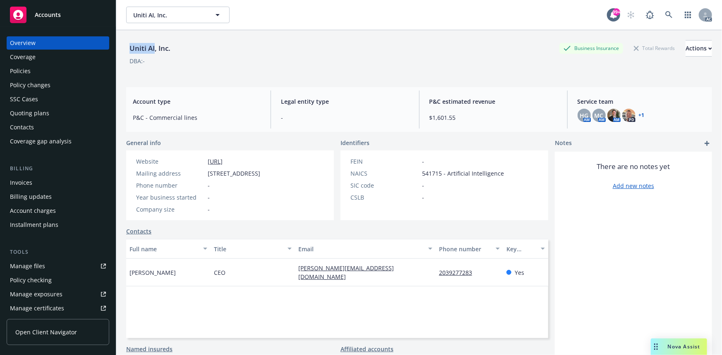
drag, startPoint x: 127, startPoint y: 48, endPoint x: 153, endPoint y: 49, distance: 25.7
click at [153, 49] on div "Uniti AI, Inc." at bounding box center [150, 48] width 48 height 11
copy div "Uniti AI"
click at [276, 83] on div "Uniti AI, Inc. Business Insurance Total Rewards Actions DBA: - Account type P&C…" at bounding box center [419, 203] width 586 height 346
drag, startPoint x: 122, startPoint y: 277, endPoint x: 183, endPoint y: 275, distance: 61.7
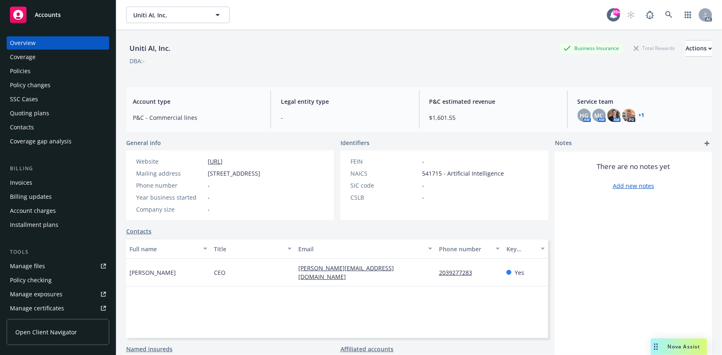
click at [183, 275] on div "Uniti AI, Inc. Business Insurance Total Rewards Actions DBA: - Account type P&C…" at bounding box center [419, 207] width 606 height 355
copy span "[PERSON_NAME]"
click at [424, 300] on div "Full name Title Email Phone number Key contact [PERSON_NAME] CEO [PERSON_NAME][…" at bounding box center [337, 288] width 422 height 99
drag, startPoint x: 433, startPoint y: 277, endPoint x: 474, endPoint y: 278, distance: 41.0
click at [474, 278] on div "2039277283" at bounding box center [469, 273] width 67 height 28
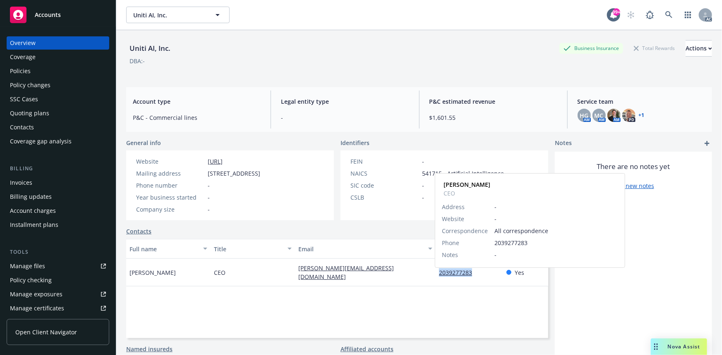
copy link "2039277283"
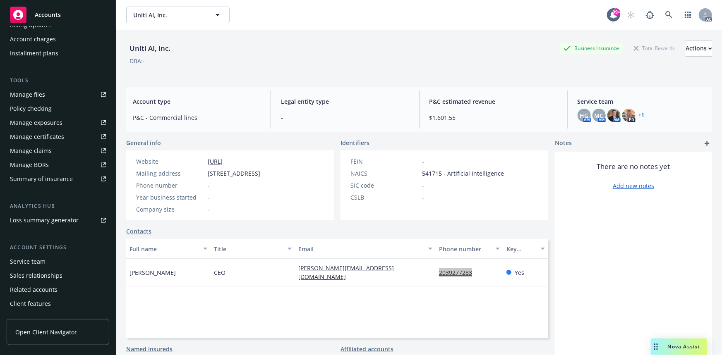
scroll to position [183, 0]
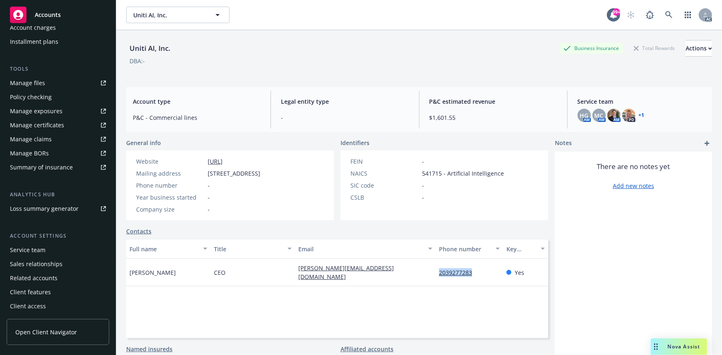
click at [53, 253] on div "Service team" at bounding box center [58, 250] width 96 height 13
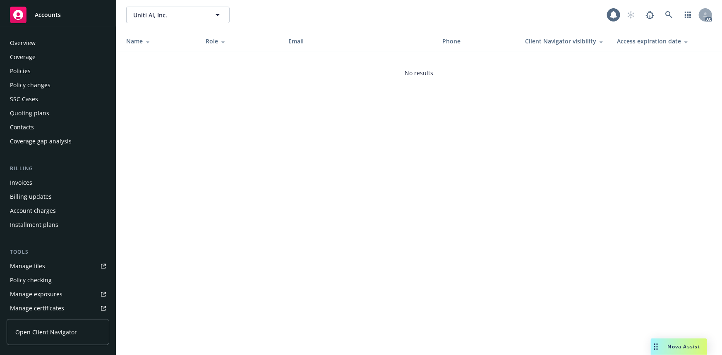
scroll to position [183, 0]
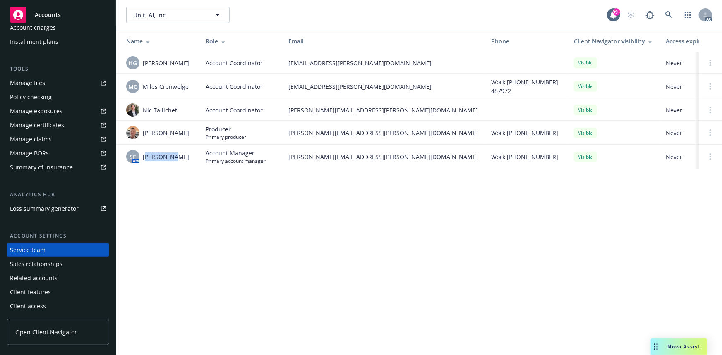
drag, startPoint x: 146, startPoint y: 158, endPoint x: 168, endPoint y: 155, distance: 21.4
click at [168, 155] on span "[PERSON_NAME]" at bounding box center [166, 157] width 46 height 9
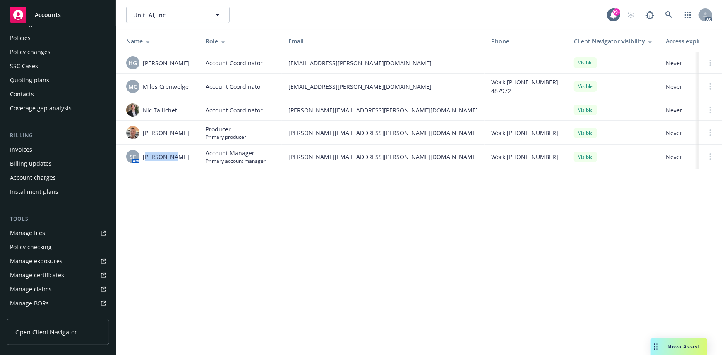
scroll to position [0, 0]
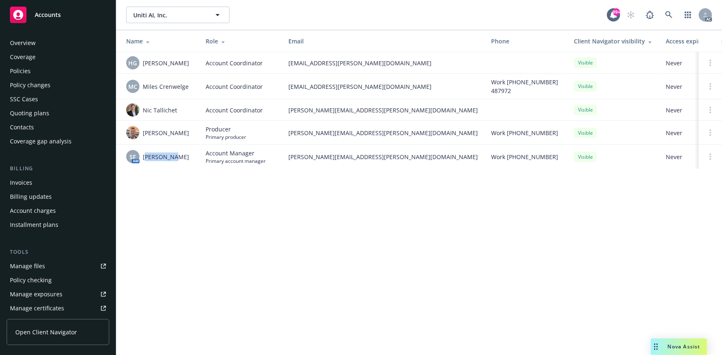
click at [45, 46] on div "Overview" at bounding box center [58, 42] width 96 height 13
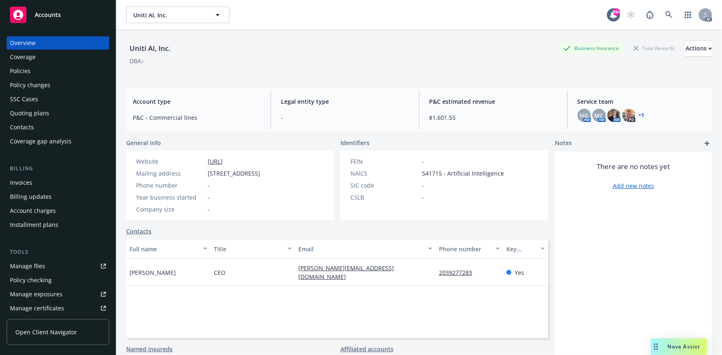
click at [36, 66] on div "Policies" at bounding box center [58, 71] width 96 height 13
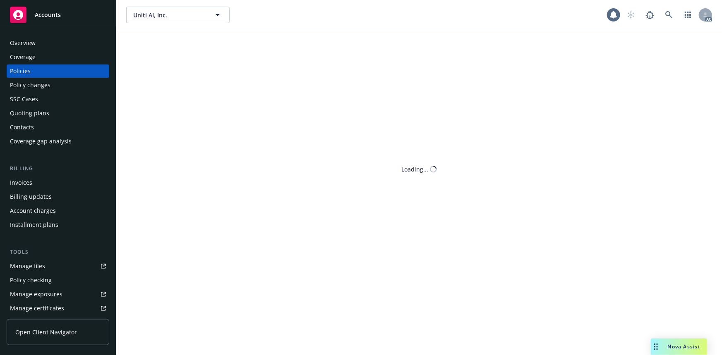
click at [34, 69] on div "Policies" at bounding box center [58, 71] width 96 height 13
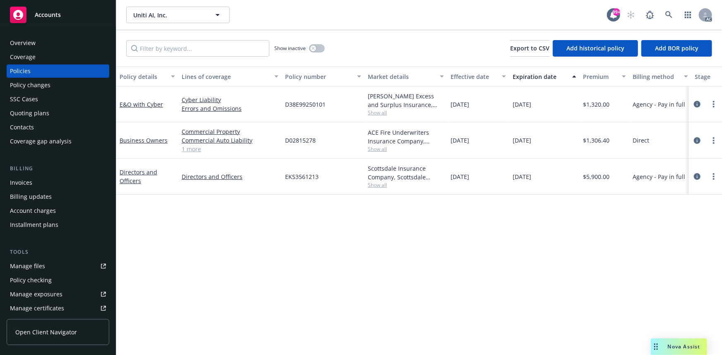
click at [65, 43] on div "Overview" at bounding box center [58, 42] width 96 height 13
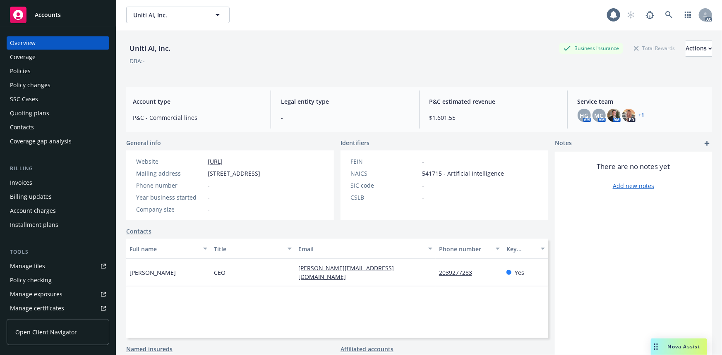
click at [48, 70] on div "Policies" at bounding box center [58, 71] width 96 height 13
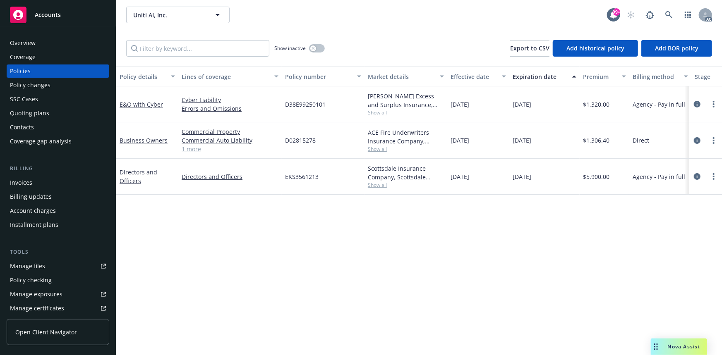
click at [59, 45] on div "Overview" at bounding box center [58, 42] width 96 height 13
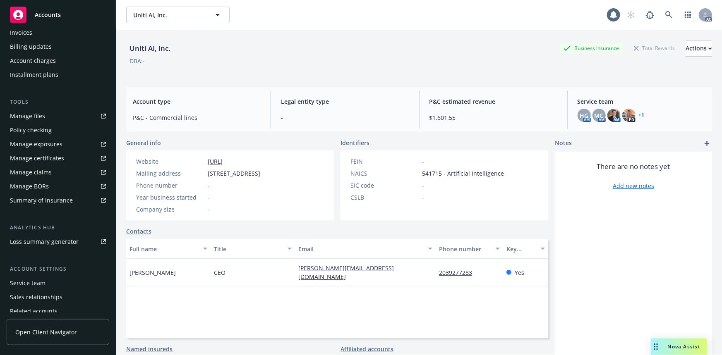
scroll to position [183, 0]
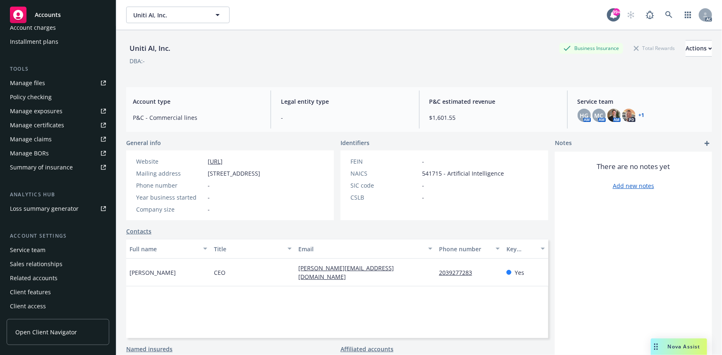
click at [54, 255] on div "Service team" at bounding box center [58, 250] width 96 height 13
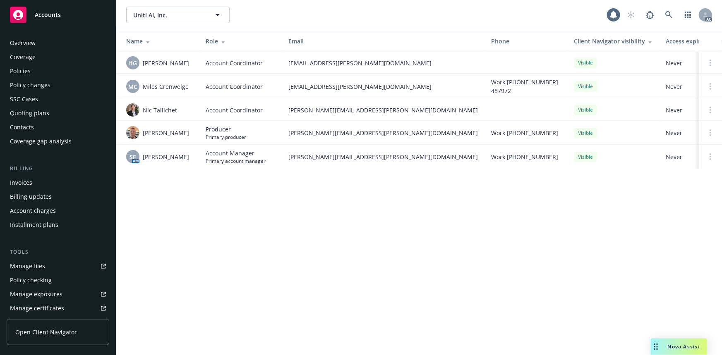
scroll to position [183, 0]
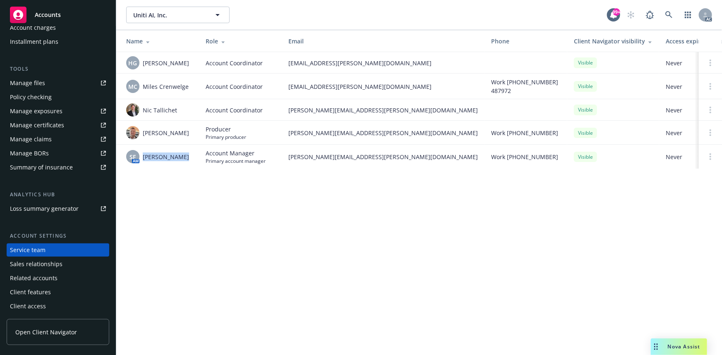
drag, startPoint x: 142, startPoint y: 158, endPoint x: 180, endPoint y: 156, distance: 37.7
click at [180, 156] on div "SF AM Shelly Flores" at bounding box center [159, 156] width 66 height 13
drag, startPoint x: 145, startPoint y: 132, endPoint x: 181, endPoint y: 137, distance: 36.2
click at [181, 137] on div "Nick Mayle" at bounding box center [159, 132] width 66 height 13
copy span "ick Mayle"
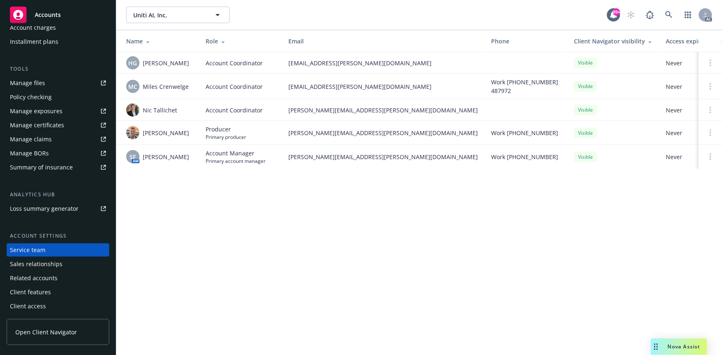
click at [177, 186] on div "Uniti AI, Inc. Uniti AI, Inc. 99+ AC Name Role Email Phone Client Navigator vis…" at bounding box center [419, 177] width 606 height 355
drag, startPoint x: 143, startPoint y: 108, endPoint x: 190, endPoint y: 115, distance: 46.9
click at [190, 115] on div "Nic Tallichet" at bounding box center [159, 109] width 66 height 13
copy span "Nic Tallichet"
click at [161, 208] on div "Uniti AI, Inc. Uniti AI, Inc. 99+ AC Name Role Email Phone Client Navigator vis…" at bounding box center [419, 177] width 606 height 355
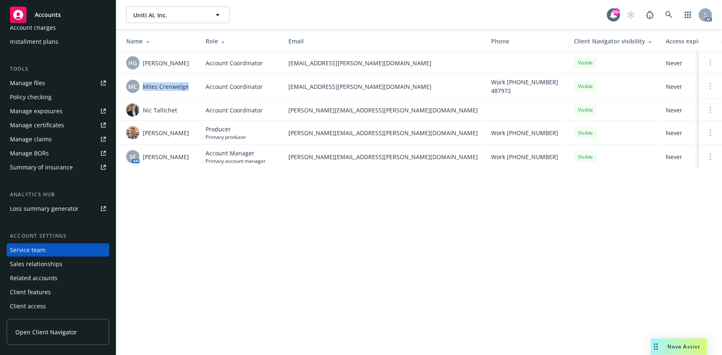
drag, startPoint x: 144, startPoint y: 88, endPoint x: 189, endPoint y: 91, distance: 45.2
click at [189, 91] on div "MC Miles Crenwelge" at bounding box center [159, 86] width 66 height 13
copy span "Miles Crenwelge"
drag, startPoint x: 143, startPoint y: 66, endPoint x: 194, endPoint y: 65, distance: 50.9
click at [194, 65] on td "HG Herani Gebre" at bounding box center [157, 63] width 83 height 22
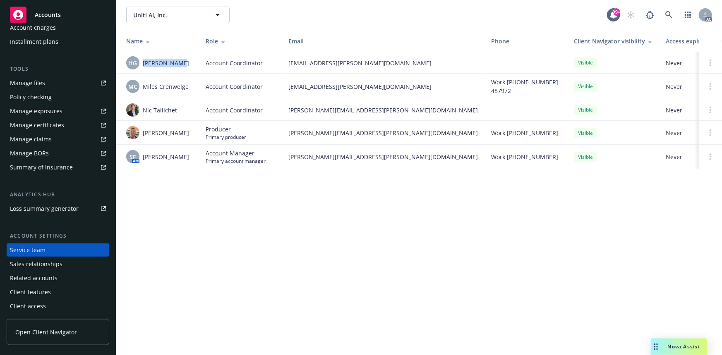
copy span "Herani Gebre"
click at [149, 84] on span "Miles Crenwelge" at bounding box center [166, 86] width 46 height 9
drag, startPoint x: 144, startPoint y: 85, endPoint x: 174, endPoint y: 86, distance: 30.6
click at [174, 86] on span "Miles Crenwelge" at bounding box center [166, 86] width 46 height 9
drag, startPoint x: 145, startPoint y: 109, endPoint x: 173, endPoint y: 112, distance: 28.3
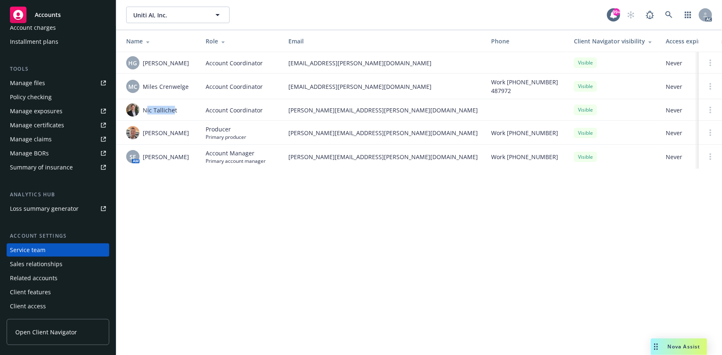
click at [173, 112] on span "Nic Tallichet" at bounding box center [160, 110] width 34 height 9
drag, startPoint x: 145, startPoint y: 132, endPoint x: 175, endPoint y: 133, distance: 30.6
click at [175, 133] on div "Nick Mayle" at bounding box center [159, 132] width 66 height 13
click at [173, 121] on td "Nick Mayle" at bounding box center [157, 133] width 83 height 24
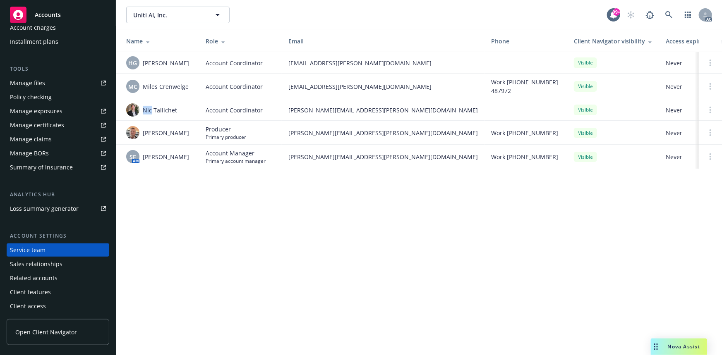
drag, startPoint x: 141, startPoint y: 110, endPoint x: 155, endPoint y: 108, distance: 14.6
click at [155, 108] on div "Nic Tallichet" at bounding box center [159, 109] width 66 height 13
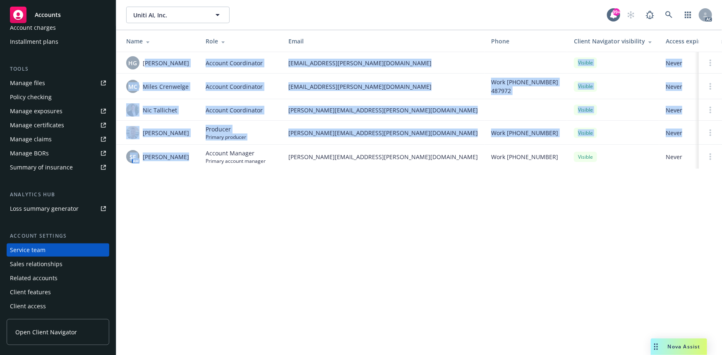
drag, startPoint x: 145, startPoint y: 65, endPoint x: 179, endPoint y: 164, distance: 104.2
click at [179, 164] on tbody "HG Herani Gebre Account Coordinator herani.gebre@newfront.com Visible Never MC …" at bounding box center [444, 110] width 657 height 117
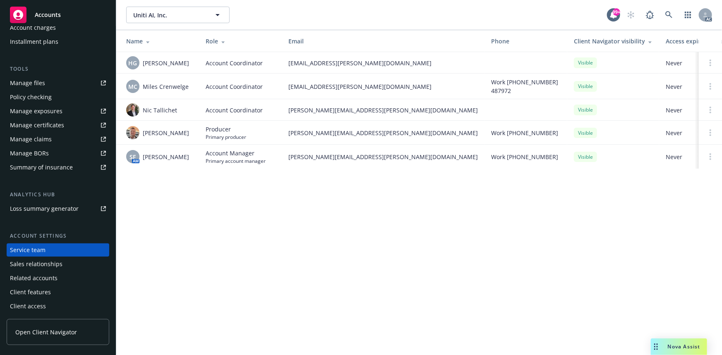
click at [376, 221] on div "Uniti AI, Inc. Uniti AI, Inc. 99+ AC Name Role Email Phone Client Navigator vis…" at bounding box center [419, 177] width 606 height 355
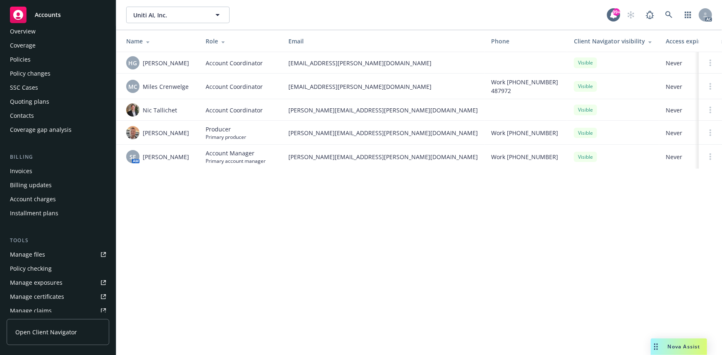
scroll to position [0, 0]
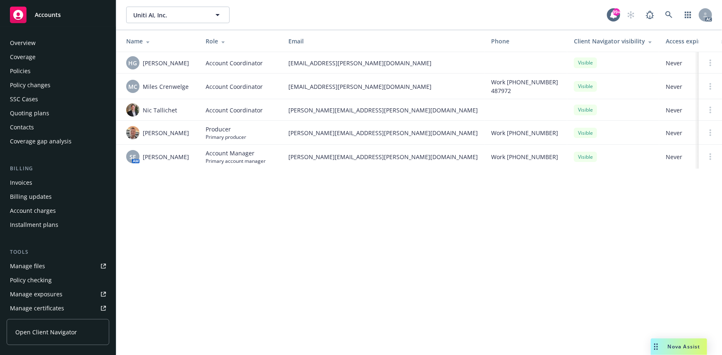
click at [43, 73] on div "Policies" at bounding box center [58, 71] width 96 height 13
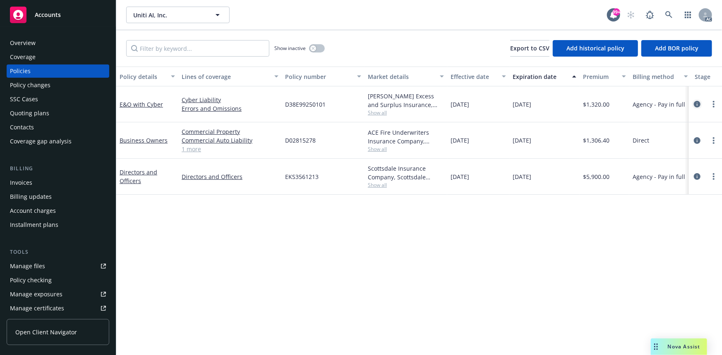
click at [695, 103] on icon "circleInformation" at bounding box center [697, 104] width 7 height 7
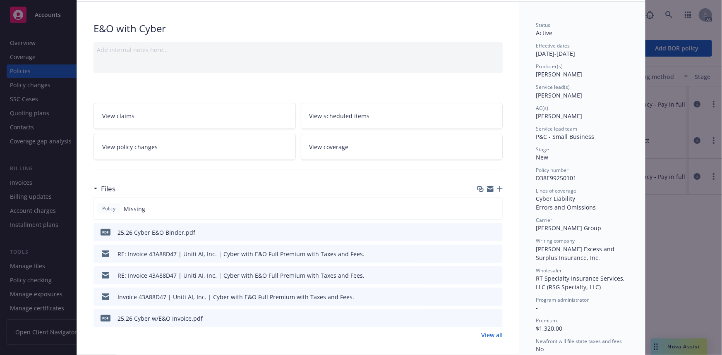
scroll to position [75, 0]
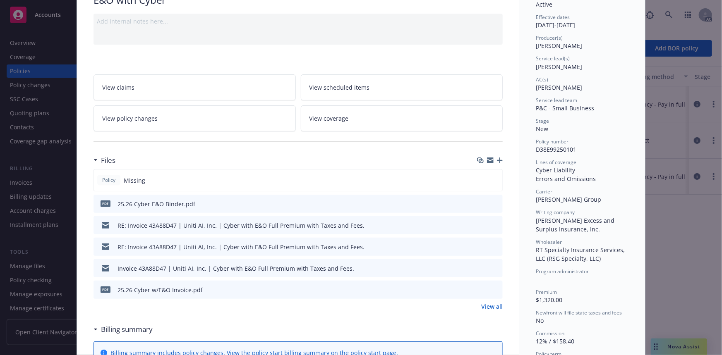
click at [492, 302] on link "View all" at bounding box center [492, 306] width 22 height 9
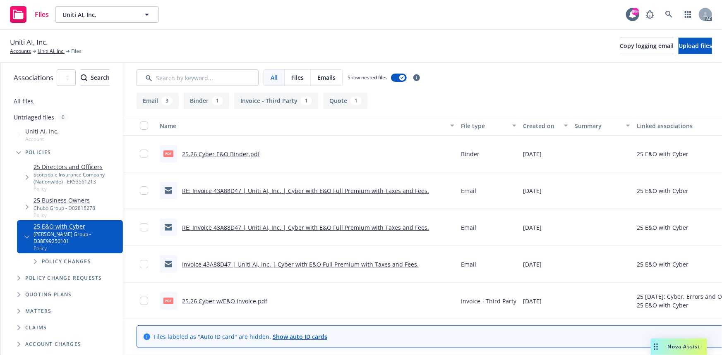
click at [260, 150] on link "25.26 Cyber E&O Binder.pdf" at bounding box center [221, 154] width 78 height 8
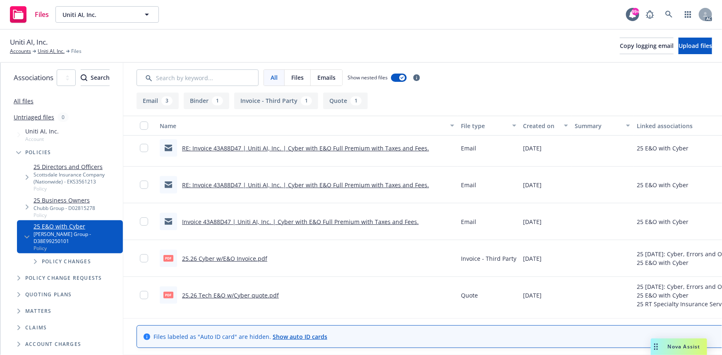
click at [273, 293] on link "25.26 Tech E&O w/Cyber quote.pdf" at bounding box center [230, 296] width 97 height 8
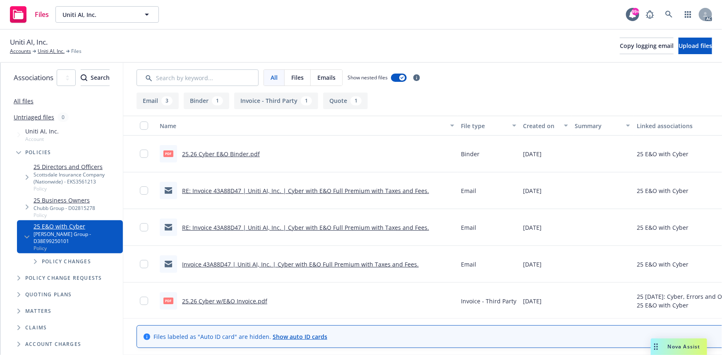
click at [24, 106] on div "All files" at bounding box center [61, 101] width 122 height 17
click at [24, 100] on link "All files" at bounding box center [24, 101] width 20 height 8
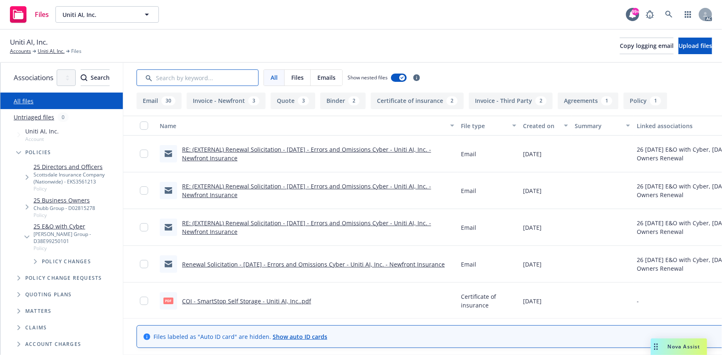
click at [220, 76] on input "Search by keyword..." at bounding box center [198, 78] width 122 height 17
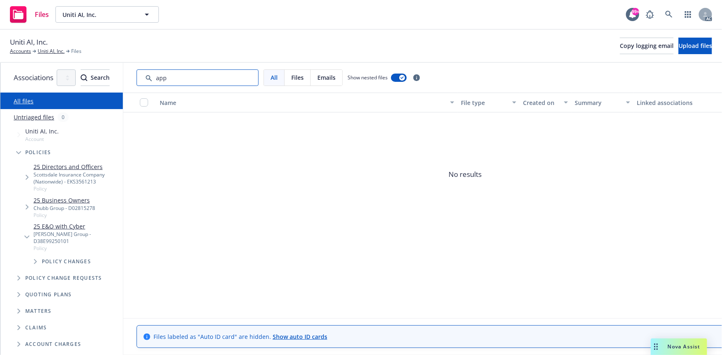
click at [235, 81] on input "Search by keyword..." at bounding box center [198, 78] width 122 height 17
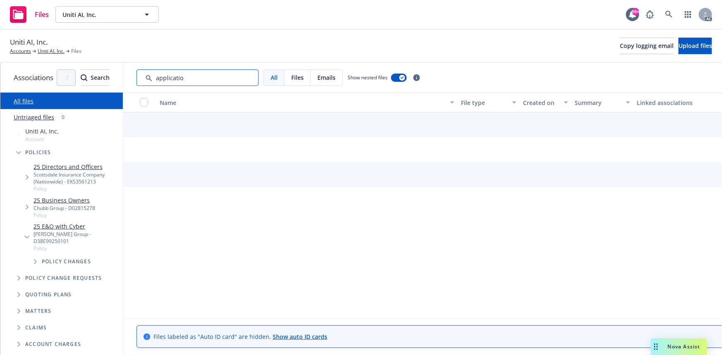
type input "application"
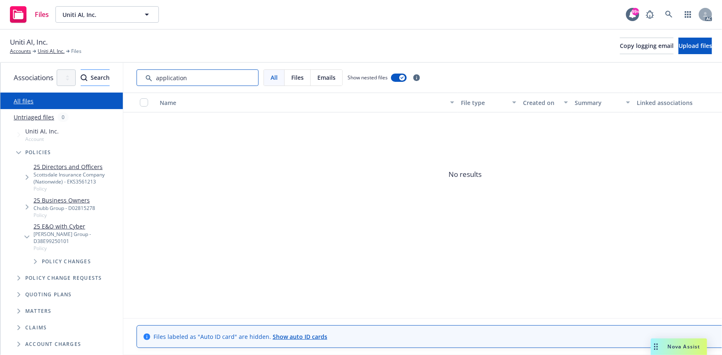
drag, startPoint x: 243, startPoint y: 75, endPoint x: 121, endPoint y: 72, distance: 122.1
click at [121, 72] on div "Associations All years 2027 2026 2025 2024 2023 2022 2021 2020 2019 2018 2017 2…" at bounding box center [361, 209] width 722 height 293
type input "app"
click at [60, 56] on div "Uniti AI, Inc. Accounts Uniti AI, Inc. Files Copy logging email Upload files" at bounding box center [361, 46] width 722 height 33
click at [60, 51] on link "Uniti AI, Inc." at bounding box center [51, 51] width 27 height 7
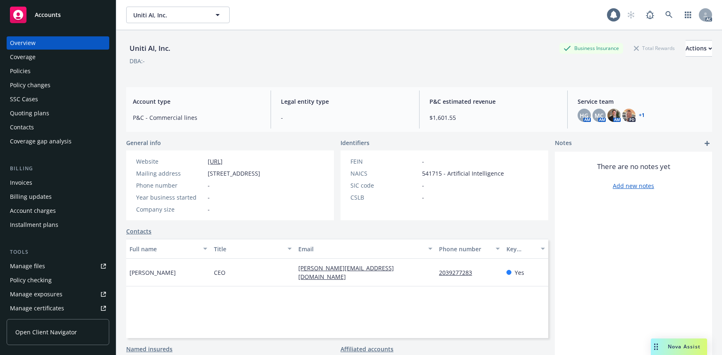
click at [45, 115] on div "Quoting plans" at bounding box center [29, 113] width 39 height 13
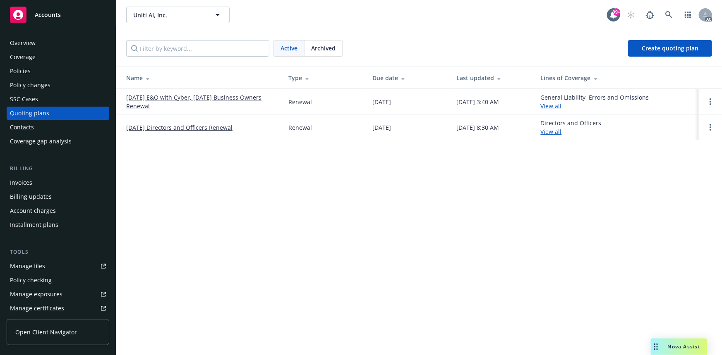
click at [214, 96] on link "[DATE] E&O with Cyber, [DATE] Business Owners Renewal" at bounding box center [200, 101] width 149 height 17
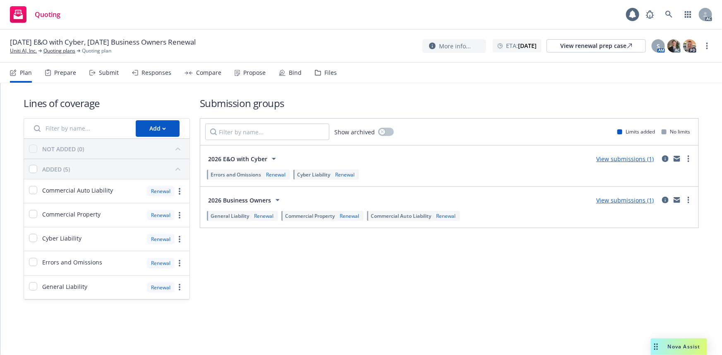
click at [62, 66] on div "Prepare" at bounding box center [60, 73] width 31 height 20
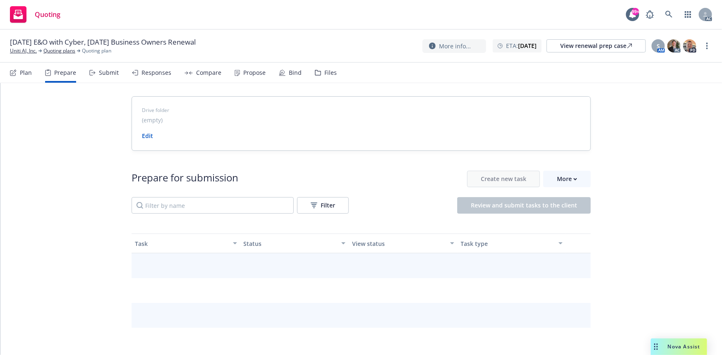
click at [585, 190] on div "Prepare for submission Create new task More Filter Review and submit tasks to t…" at bounding box center [361, 192] width 459 height 43
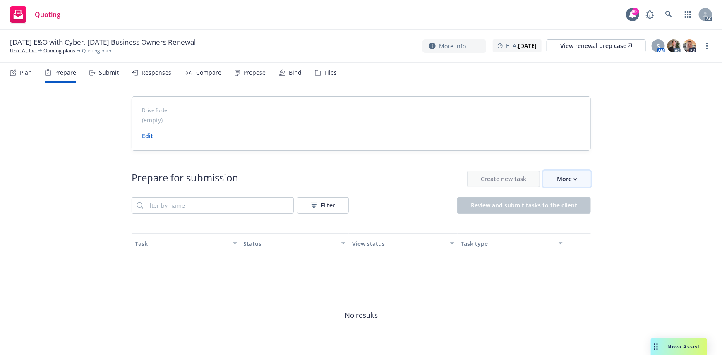
click at [585, 183] on button "More" at bounding box center [567, 179] width 48 height 17
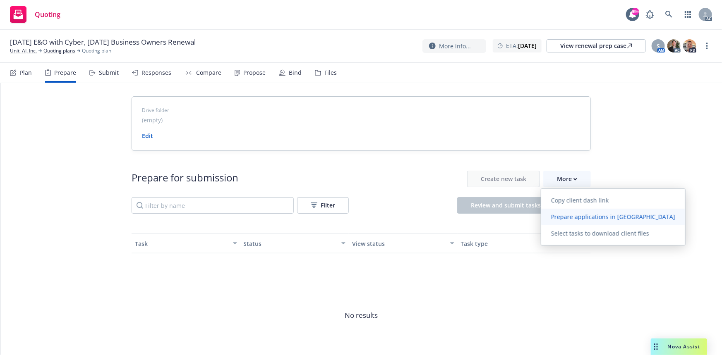
click at [583, 218] on span "Prepare applications in Indio" at bounding box center [613, 217] width 144 height 8
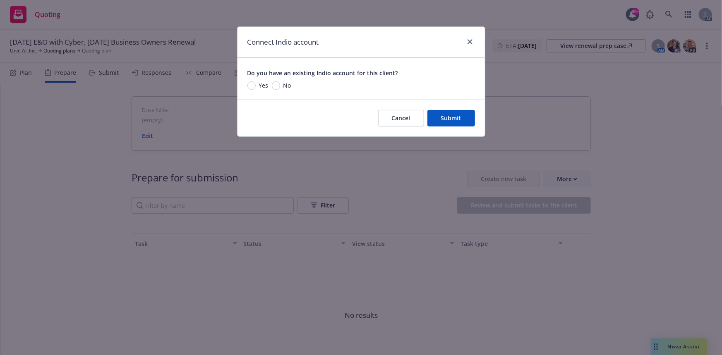
click at [260, 81] on span "Yes" at bounding box center [264, 85] width 10 height 9
click at [256, 82] on input "Yes" at bounding box center [251, 86] width 8 height 8
radio input "true"
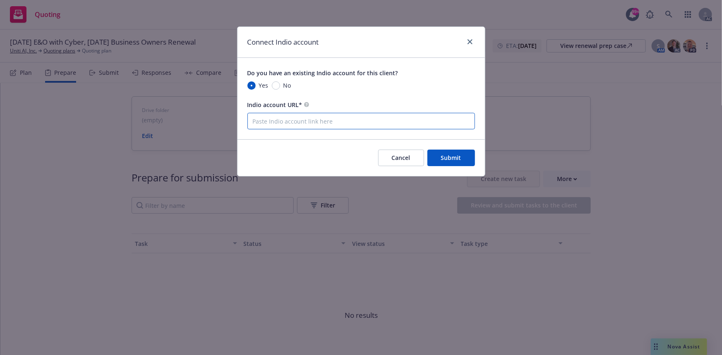
click at [400, 119] on input "Indio account URL*" at bounding box center [361, 121] width 228 height 17
paste input "https://newfront.useindio.com/accounts/7463256/submissions"
type input "https://newfront.useindio.com/accounts/7463256/submissions"
click at [450, 147] on div "Cancel Submit" at bounding box center [361, 157] width 247 height 37
click at [453, 163] on button "Submit" at bounding box center [451, 158] width 48 height 17
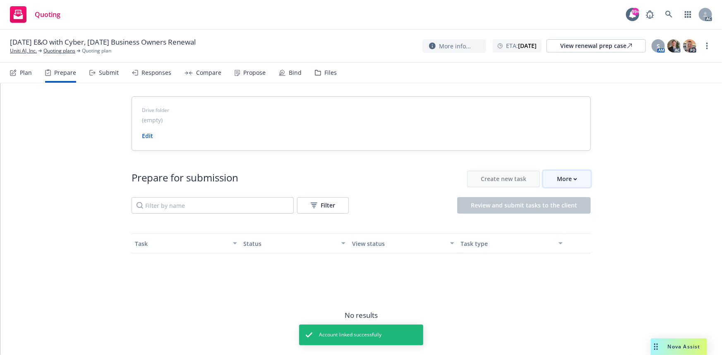
click at [568, 178] on div "More" at bounding box center [567, 179] width 20 height 16
click at [31, 48] on link "Uniti AI, Inc." at bounding box center [23, 50] width 27 height 7
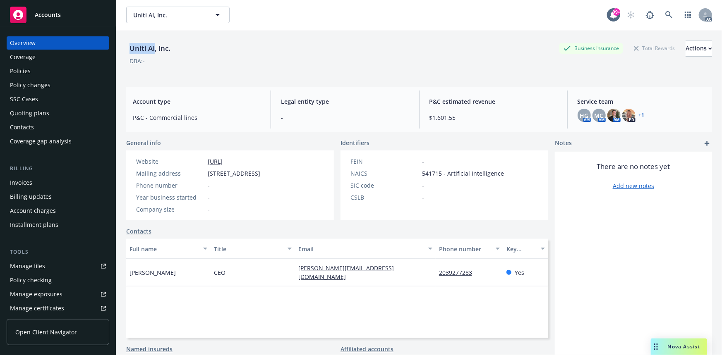
drag, startPoint x: 131, startPoint y: 50, endPoint x: 153, endPoint y: 50, distance: 22.3
click at [153, 50] on div "Uniti AI, Inc." at bounding box center [150, 48] width 48 height 11
copy div "Uniti AI"
click at [68, 117] on div "Quoting plans" at bounding box center [58, 113] width 96 height 13
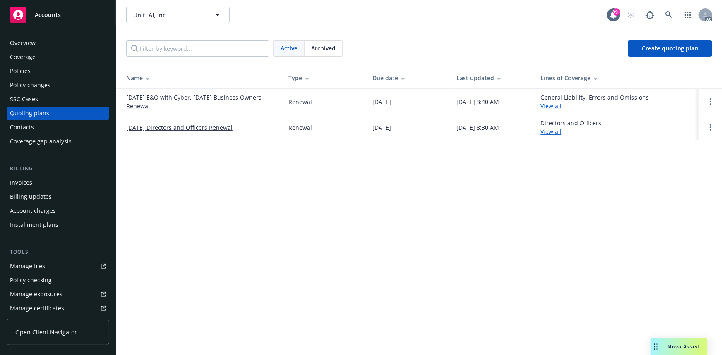
drag, startPoint x: 122, startPoint y: 93, endPoint x: 153, endPoint y: 104, distance: 33.0
click at [153, 104] on td "[DATE] E&O with Cyber, [DATE] Business Owners Renewal" at bounding box center [199, 102] width 166 height 26
copy link "[DATE] E&O with Cyber, [DATE] Business Owners Renewal"
click at [38, 70] on div "Policies" at bounding box center [58, 71] width 96 height 13
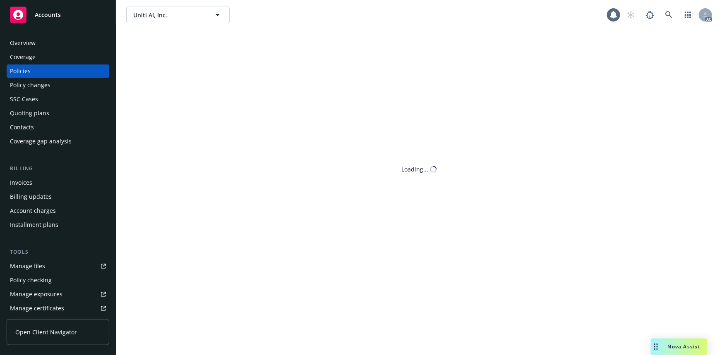
click at [38, 70] on div "Policies" at bounding box center [58, 71] width 96 height 13
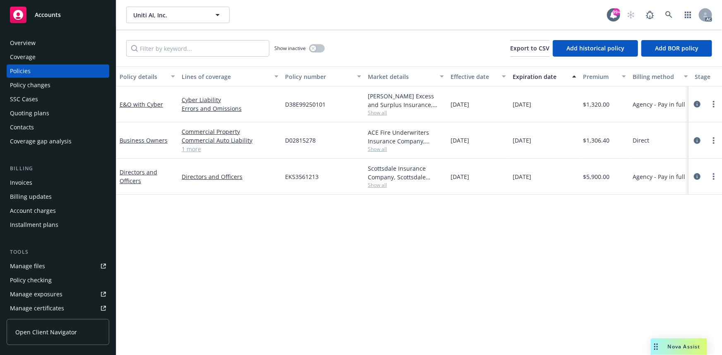
drag, startPoint x: 513, startPoint y: 105, endPoint x: 552, endPoint y: 106, distance: 38.5
click at [552, 106] on div "[DATE]" at bounding box center [544, 104] width 70 height 36
copy span "[DATE]"
click at [53, 43] on div "Overview" at bounding box center [58, 42] width 96 height 13
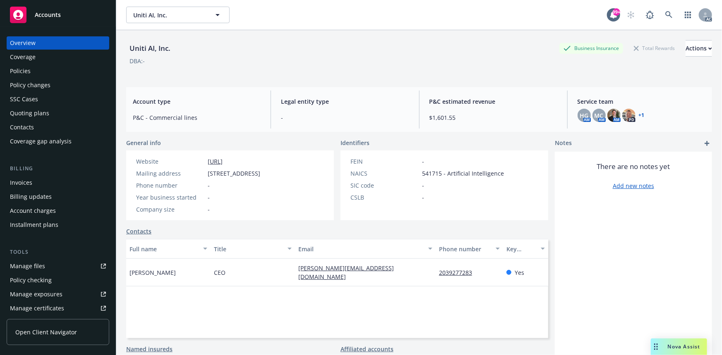
drag, startPoint x: 219, startPoint y: 160, endPoint x: 259, endPoint y: 163, distance: 39.8
click at [259, 163] on div "Website [URL]" at bounding box center [198, 161] width 131 height 9
copy div "[URL]"
drag, startPoint x: 144, startPoint y: 279, endPoint x: 185, endPoint y: 280, distance: 41.8
click at [185, 280] on div "[PERSON_NAME]" at bounding box center [168, 273] width 84 height 28
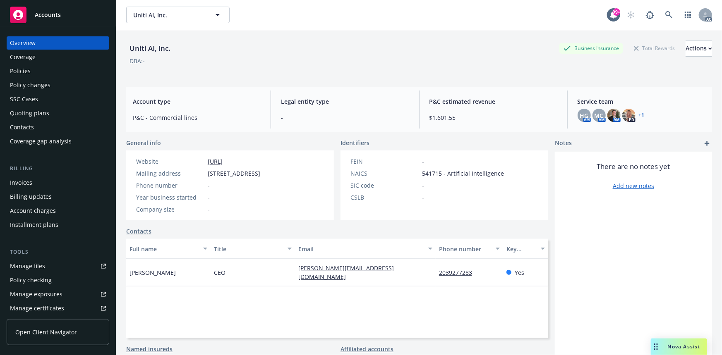
copy span "[PERSON_NAME]"
drag, startPoint x: 432, startPoint y: 279, endPoint x: 476, endPoint y: 278, distance: 44.3
click at [476, 278] on div "2039277283" at bounding box center [469, 273] width 67 height 28
copy link "2039277283"
drag, startPoint x: 291, startPoint y: 280, endPoint x: 376, endPoint y: 281, distance: 84.4
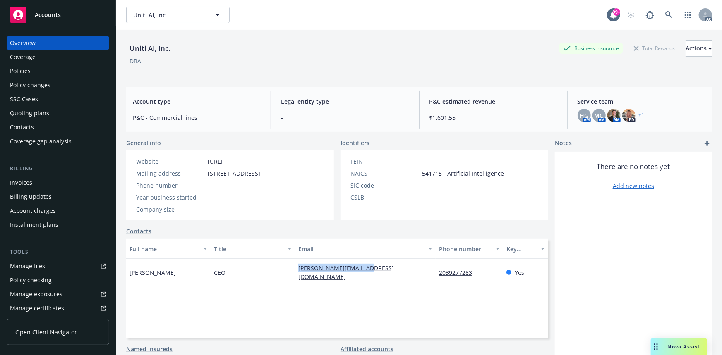
click at [376, 281] on div "[PERSON_NAME] CEO [PERSON_NAME][EMAIL_ADDRESS][DOMAIN_NAME] 2039277283 Yes" at bounding box center [337, 273] width 422 height 28
copy div "[PERSON_NAME][EMAIL_ADDRESS][DOMAIN_NAME]"
drag, startPoint x: 128, startPoint y: 277, endPoint x: 185, endPoint y: 281, distance: 56.8
click at [185, 281] on div "Francesco Decamilli" at bounding box center [168, 273] width 84 height 28
copy span "Francesco Decamilli"
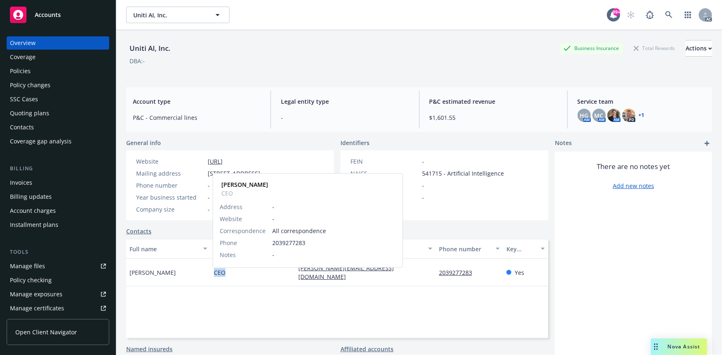
drag, startPoint x: 213, startPoint y: 278, endPoint x: 231, endPoint y: 279, distance: 18.2
click at [231, 279] on div "CEO Francesco Decamilli CEO Address - Website - Correspondence All corresponden…" at bounding box center [253, 273] width 84 height 28
copy span "CEO"
click at [57, 109] on div "Quoting plans" at bounding box center [58, 113] width 96 height 13
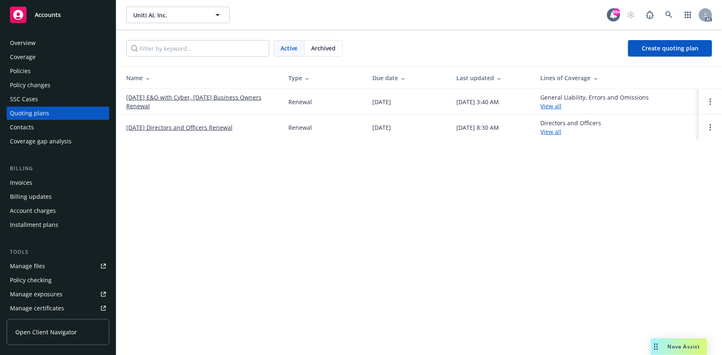
click at [199, 97] on link "[DATE] E&O with Cyber, [DATE] Business Owners Renewal" at bounding box center [200, 101] width 149 height 17
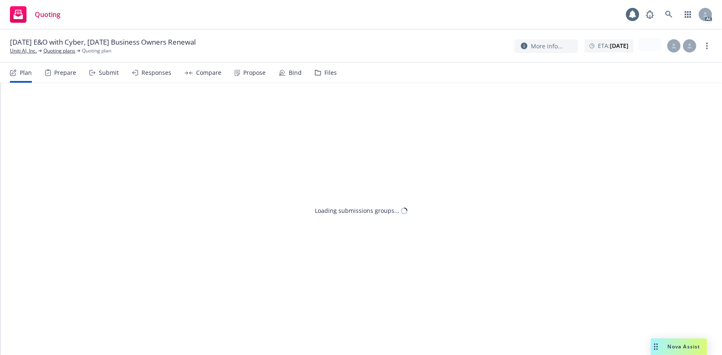
click at [70, 84] on div "Loading submissions groups..." at bounding box center [361, 96] width 675 height 26
click at [70, 79] on div "Prepare" at bounding box center [60, 73] width 31 height 20
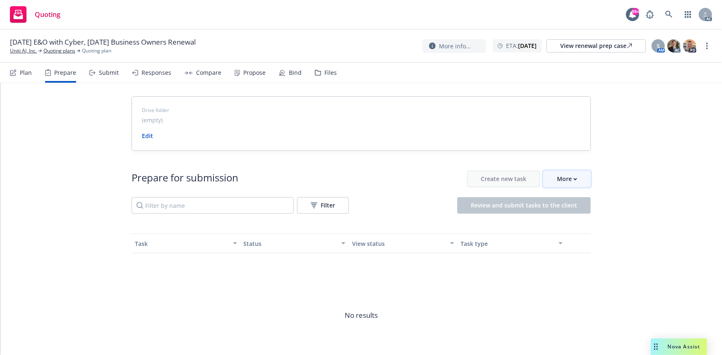
click at [574, 178] on icon "button" at bounding box center [576, 179] width 4 height 3
click at [582, 223] on link "Go to Indio account" at bounding box center [600, 217] width 118 height 17
click at [574, 180] on icon "button" at bounding box center [576, 179] width 4 height 3
click at [23, 53] on link "Uniti AI, Inc." at bounding box center [23, 50] width 27 height 7
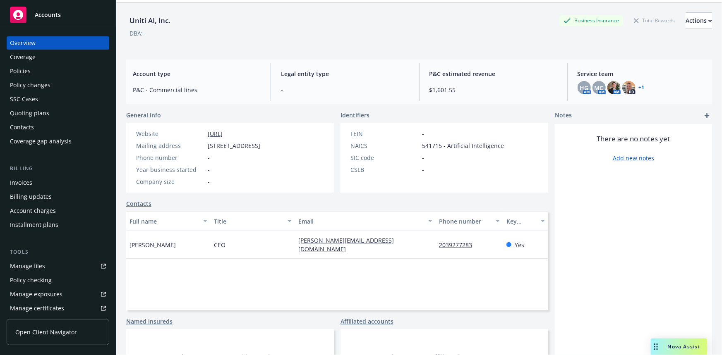
scroll to position [11, 0]
